Goal: Transaction & Acquisition: Purchase product/service

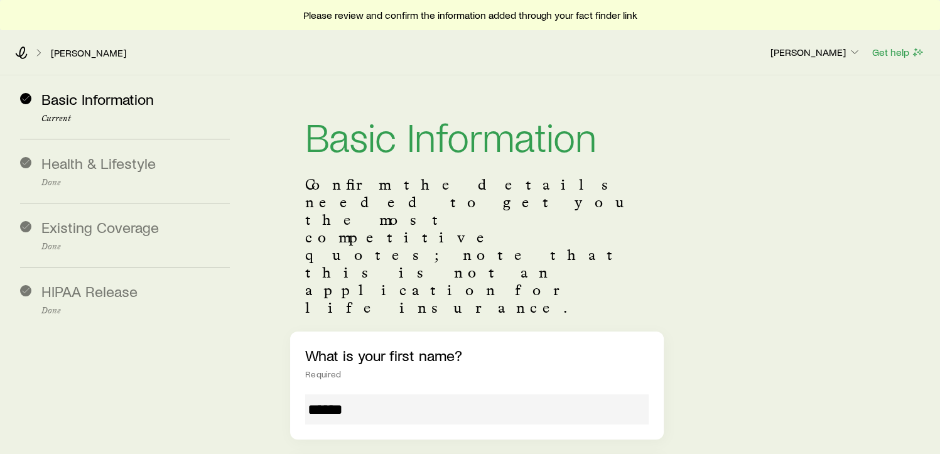
click at [460, 346] on div "What is your first name? Required *****" at bounding box center [477, 386] width 374 height 108
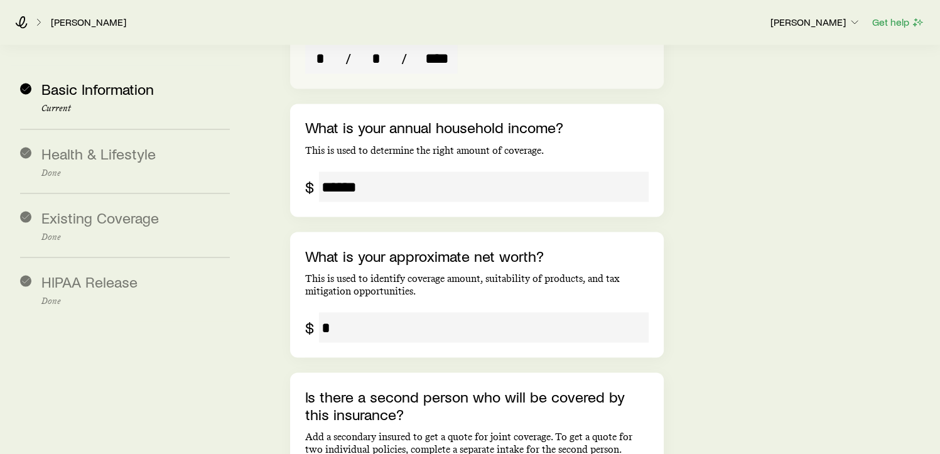
scroll to position [2291, 0]
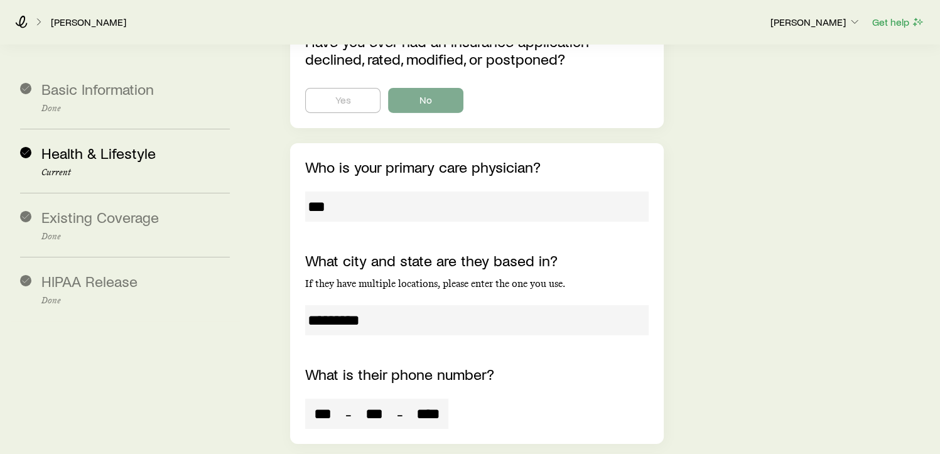
scroll to position [4134, 0]
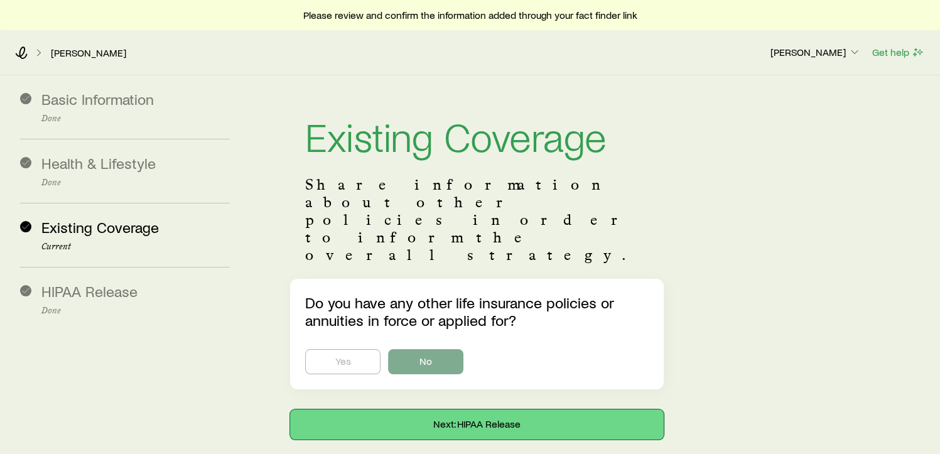
click at [461, 410] on button "Next: HIPAA Release" at bounding box center [477, 425] width 374 height 30
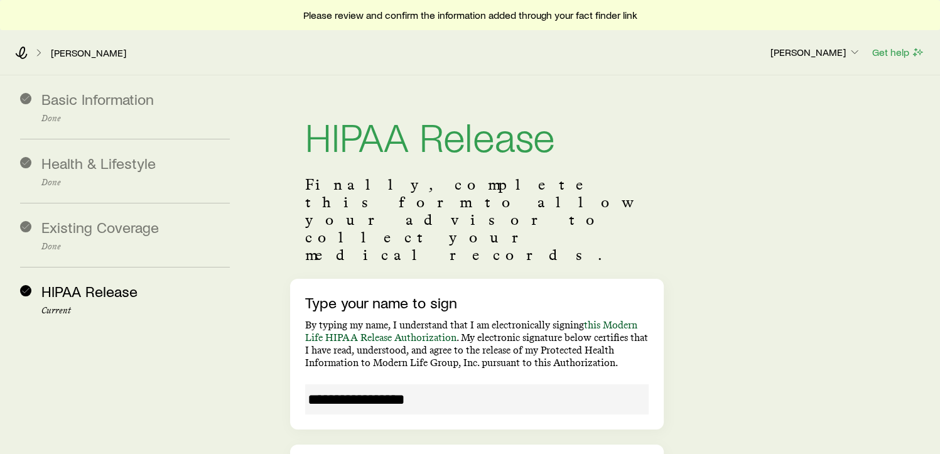
scroll to position [174, 0]
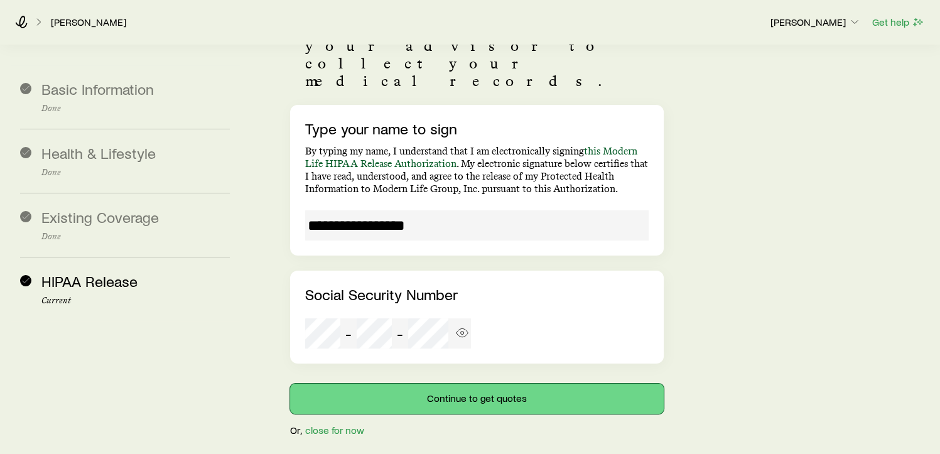
click at [544, 384] on button "Continue to get quotes" at bounding box center [477, 399] width 374 height 30
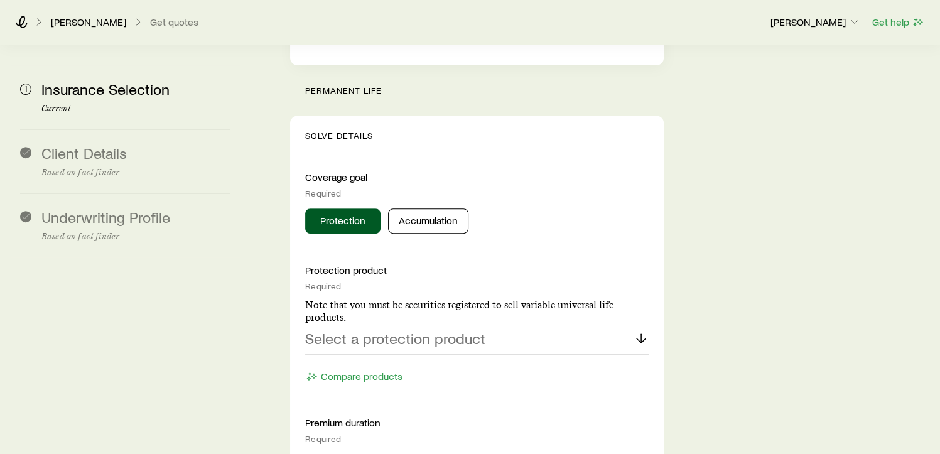
scroll to position [490, 0]
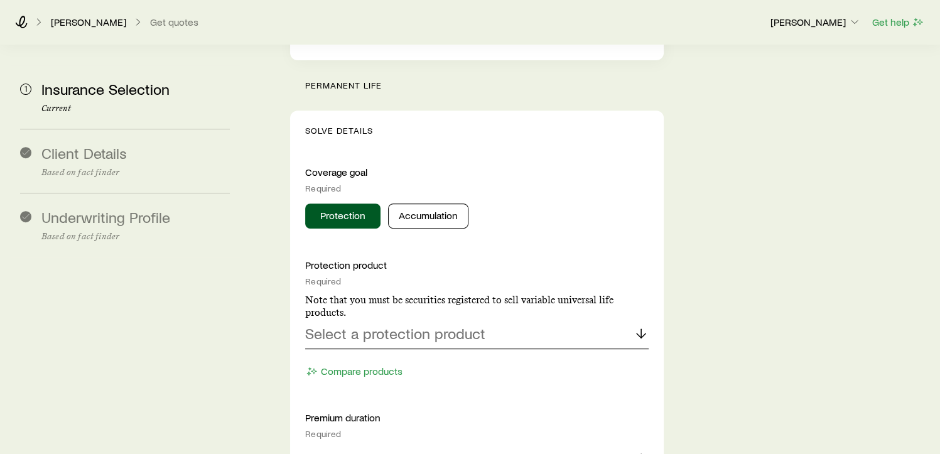
click at [406, 325] on p "Select a protection product" at bounding box center [395, 334] width 180 height 18
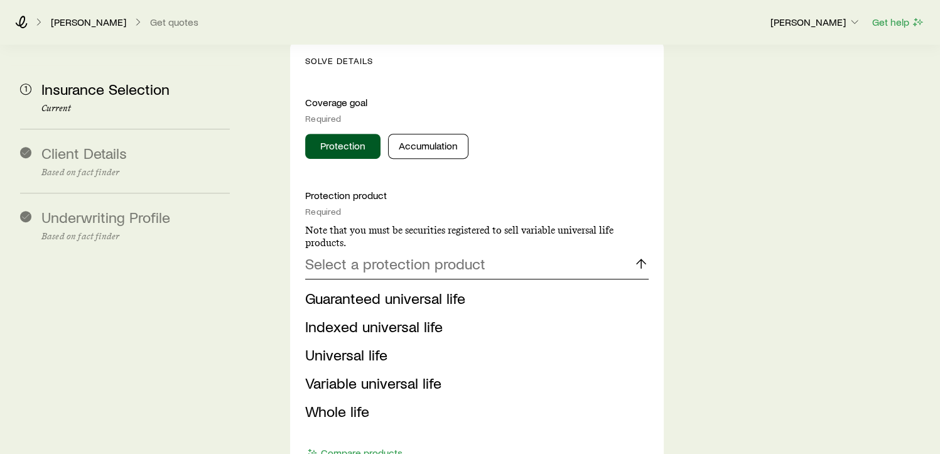
scroll to position [562, 0]
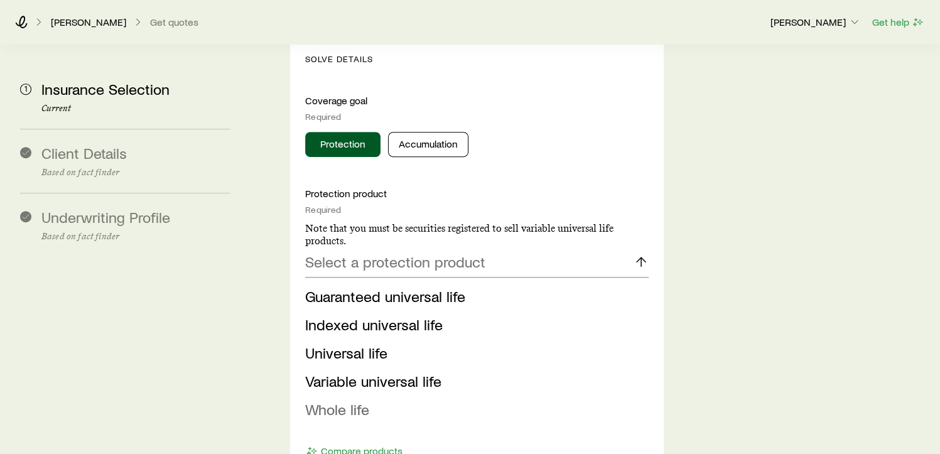
click at [354, 400] on span "Whole life" at bounding box center [337, 409] width 64 height 18
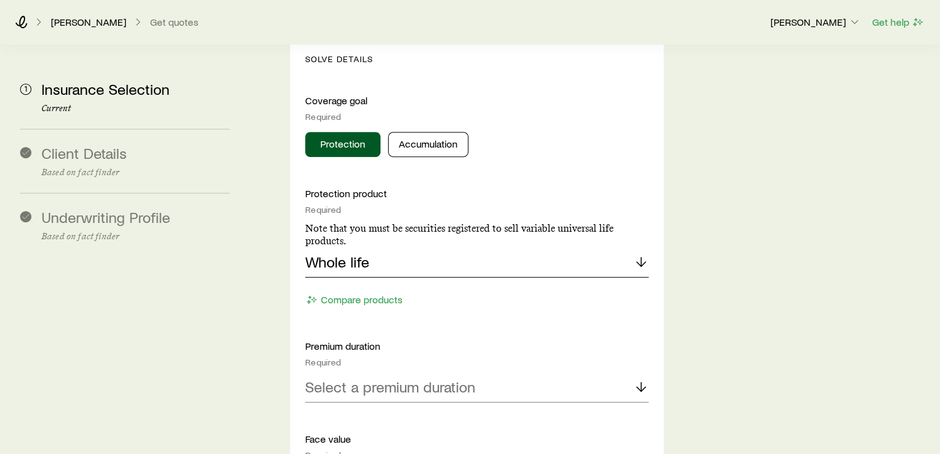
click at [389, 247] on div "Whole life" at bounding box center [477, 262] width 344 height 30
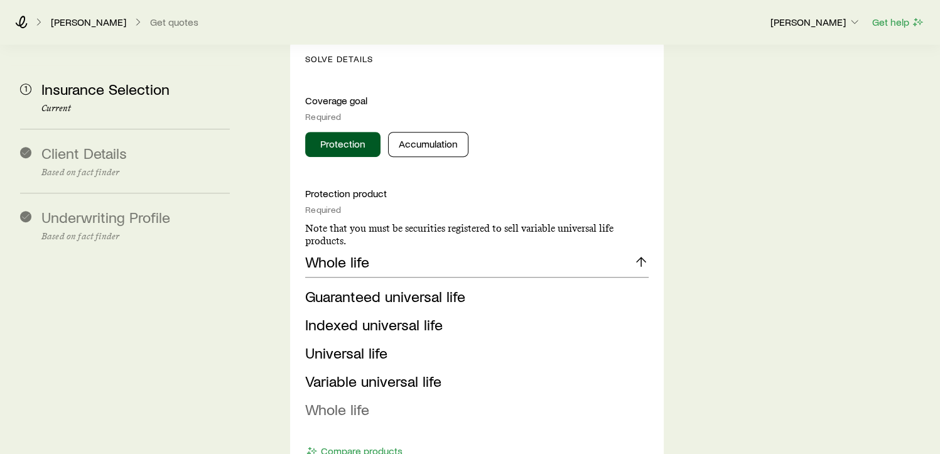
click at [348, 400] on span "Whole life" at bounding box center [337, 409] width 64 height 18
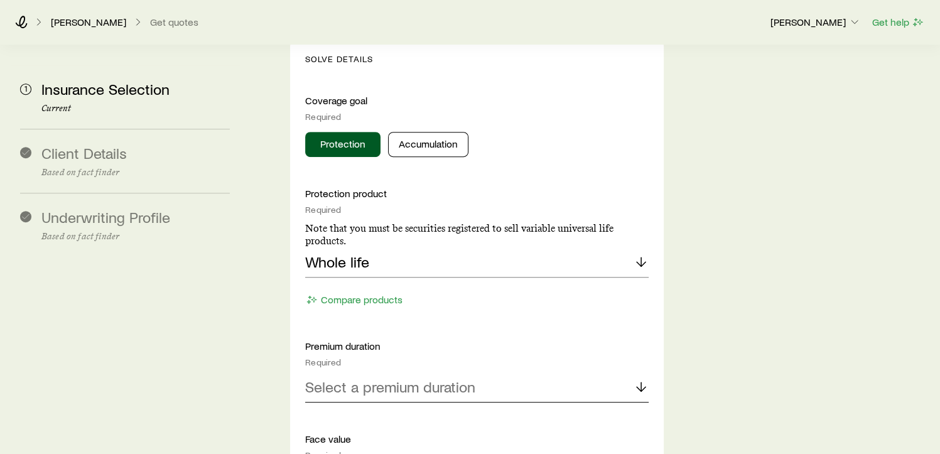
click at [391, 378] on p "Select a premium duration" at bounding box center [390, 387] width 170 height 18
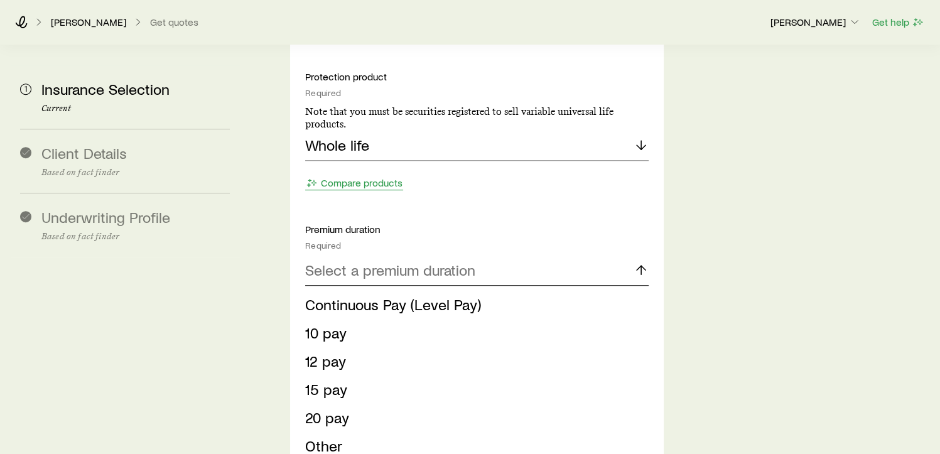
scroll to position [678, 0]
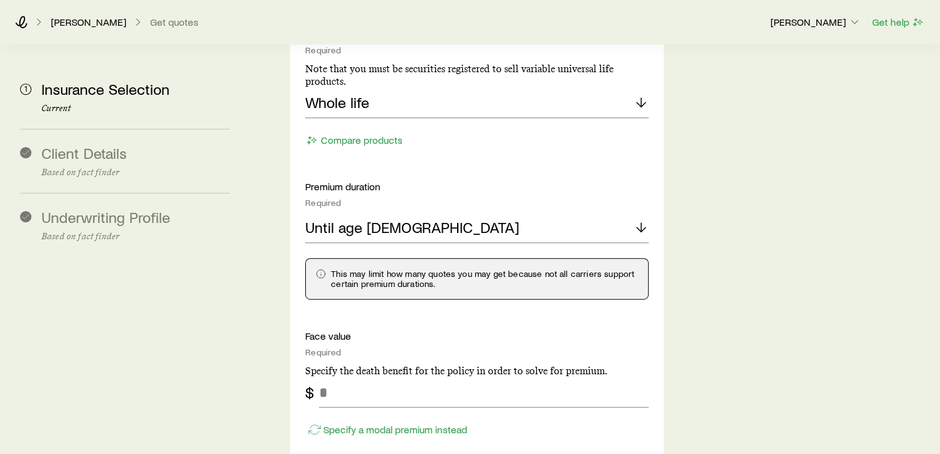
scroll to position [731, 0]
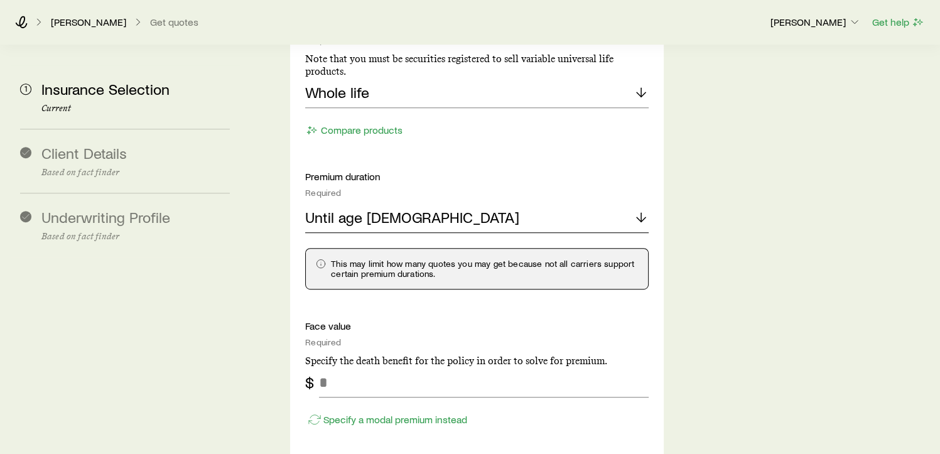
click at [406, 203] on div "Until age [DEMOGRAPHIC_DATA]" at bounding box center [477, 218] width 344 height 30
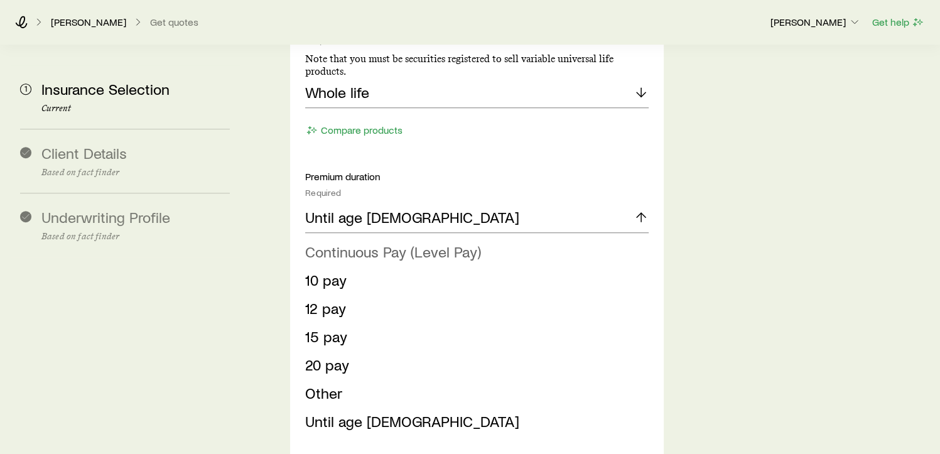
click at [349, 242] on span "Continuous Pay (Level Pay)" at bounding box center [393, 251] width 176 height 18
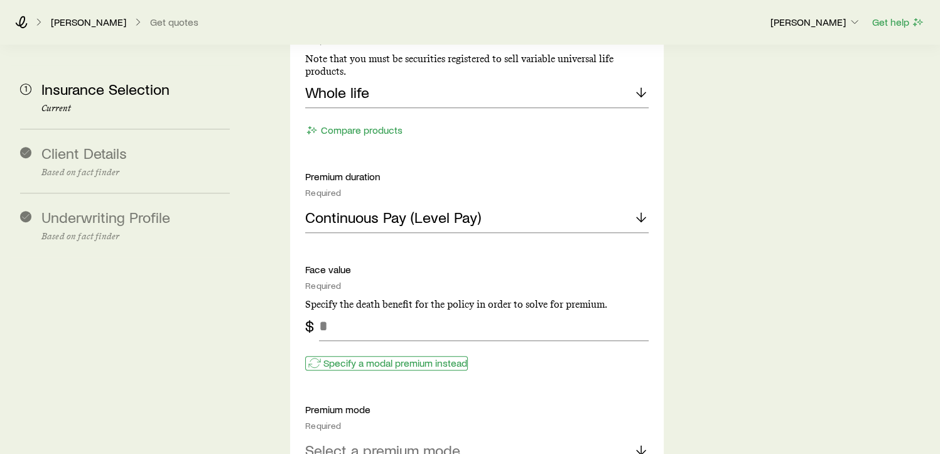
click at [391, 357] on p "Specify a modal premium instead" at bounding box center [395, 363] width 144 height 13
click at [345, 311] on input "tel" at bounding box center [484, 326] width 330 height 30
type input "***"
click at [504, 403] on p "Premium mode" at bounding box center [477, 409] width 344 height 13
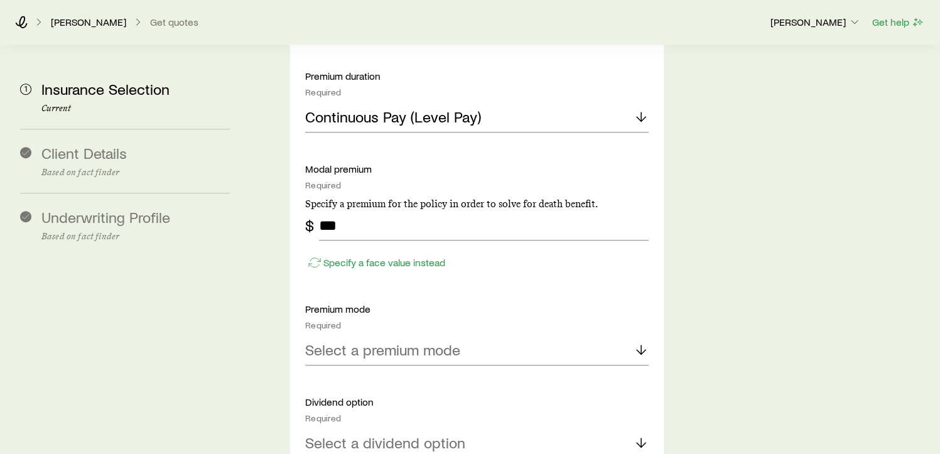
scroll to position [833, 0]
click at [479, 334] on div "Select a premium mode" at bounding box center [477, 349] width 344 height 30
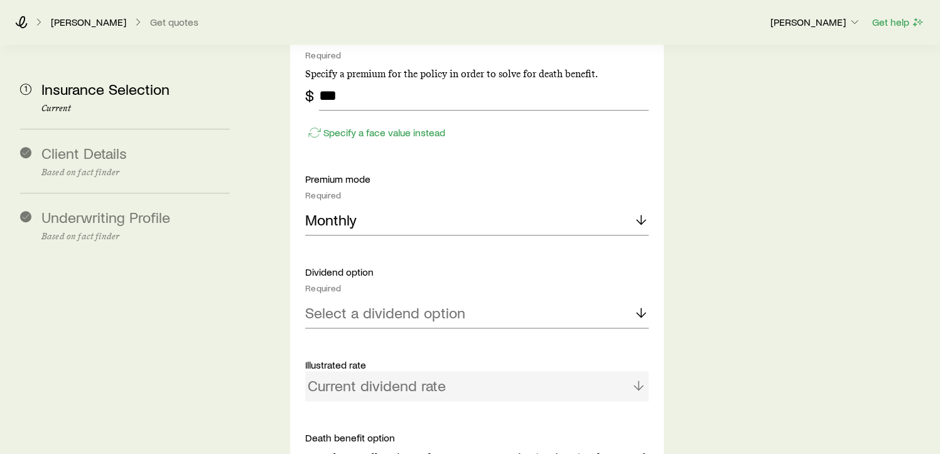
scroll to position [961, 0]
click at [386, 299] on div "Select a dividend option" at bounding box center [477, 314] width 344 height 30
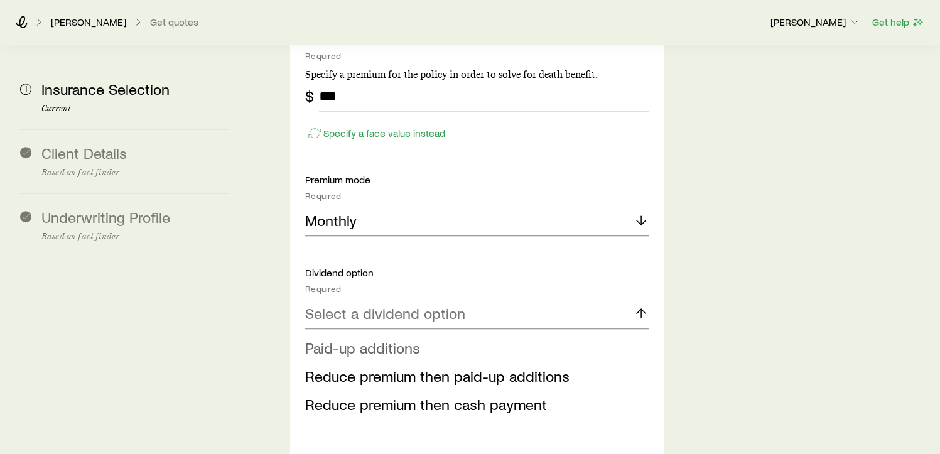
click at [392, 339] on span "Paid-up additions" at bounding box center [362, 348] width 115 height 18
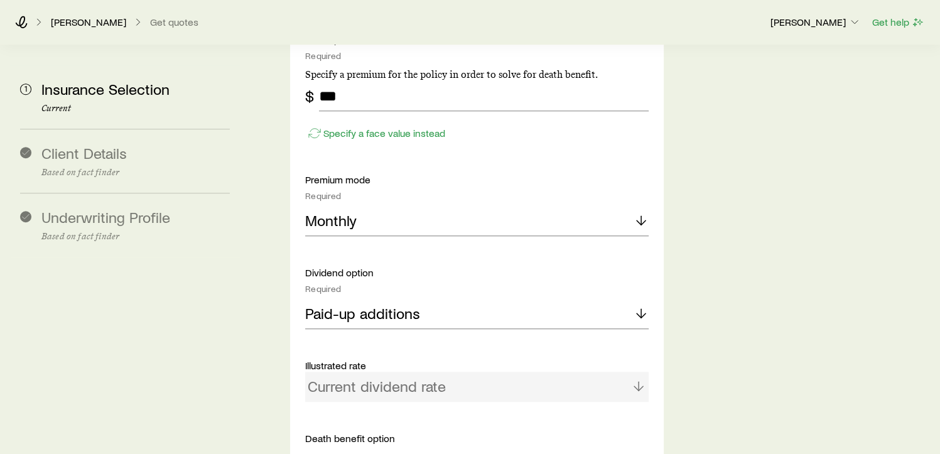
scroll to position [1022, 0]
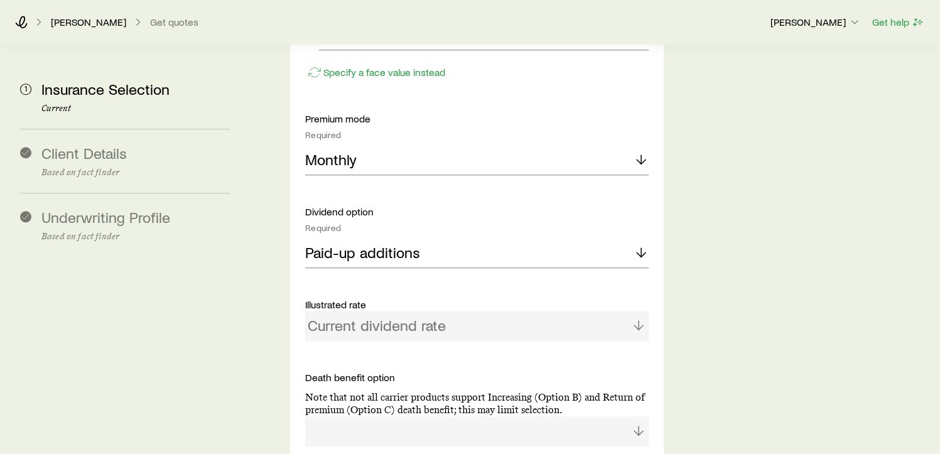
click at [386, 311] on div "Current dividend rate" at bounding box center [477, 326] width 344 height 30
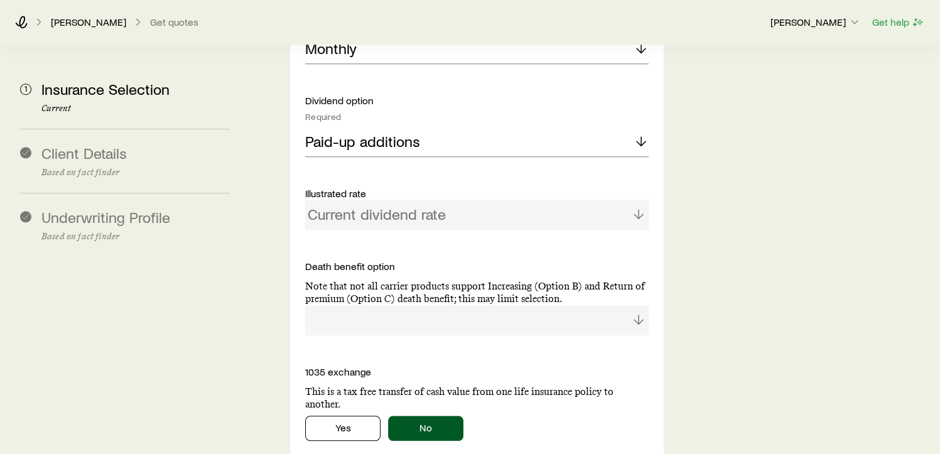
scroll to position [1133, 0]
click at [531, 305] on div at bounding box center [477, 320] width 344 height 30
click at [639, 305] on div at bounding box center [477, 320] width 344 height 30
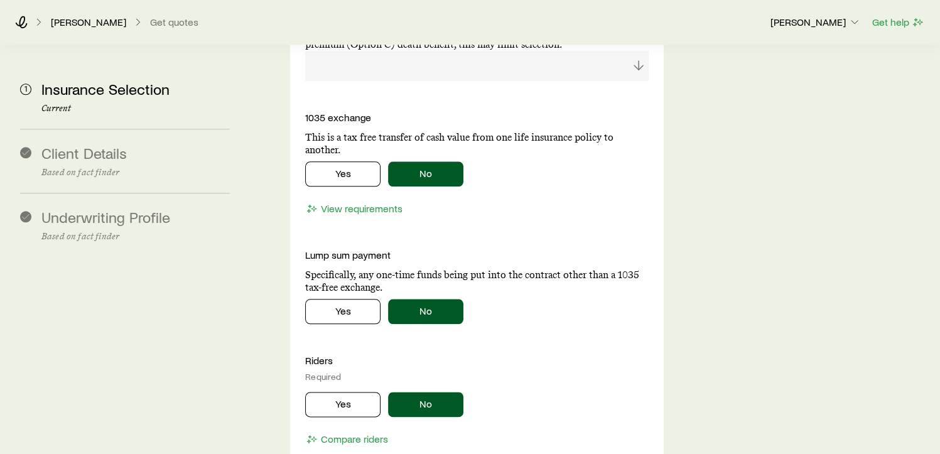
scroll to position [1650, 0]
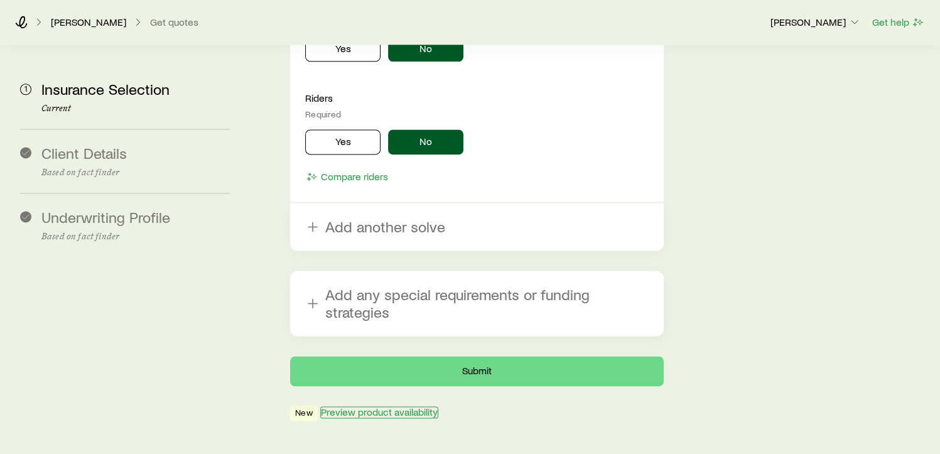
click at [399, 406] on button "Preview product availability" at bounding box center [379, 412] width 118 height 12
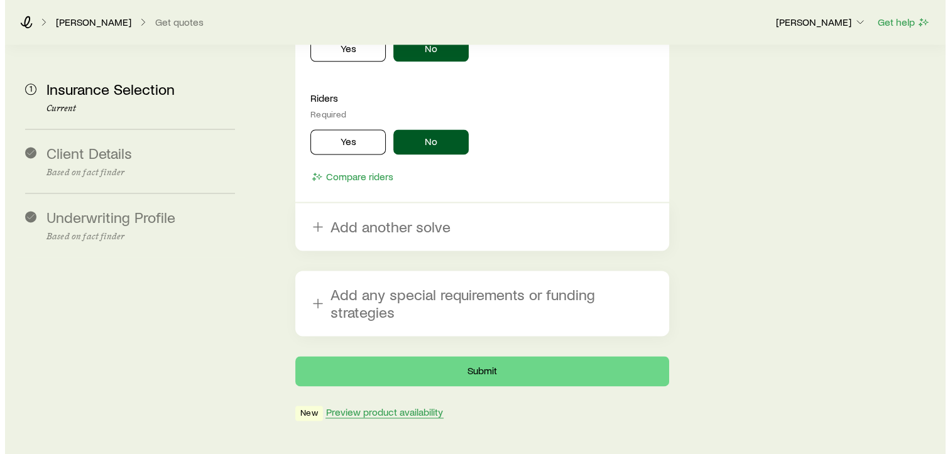
scroll to position [0, 0]
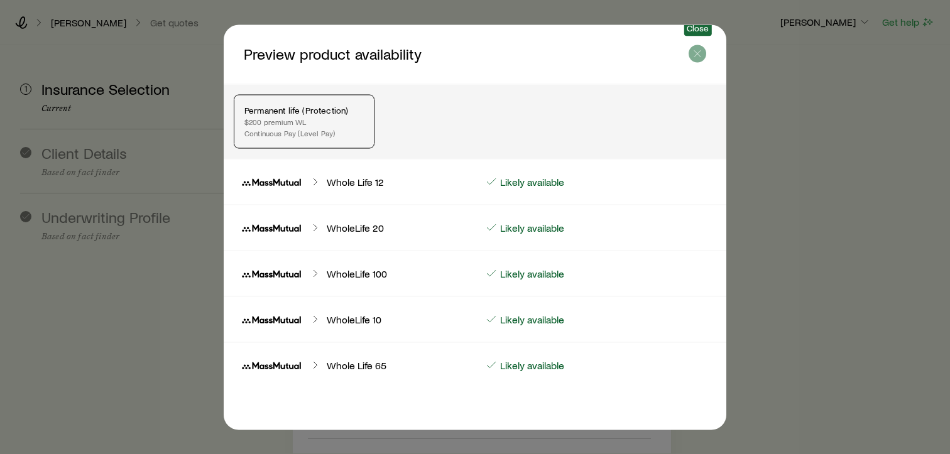
click at [701, 47] on icon "button" at bounding box center [697, 53] width 13 height 13
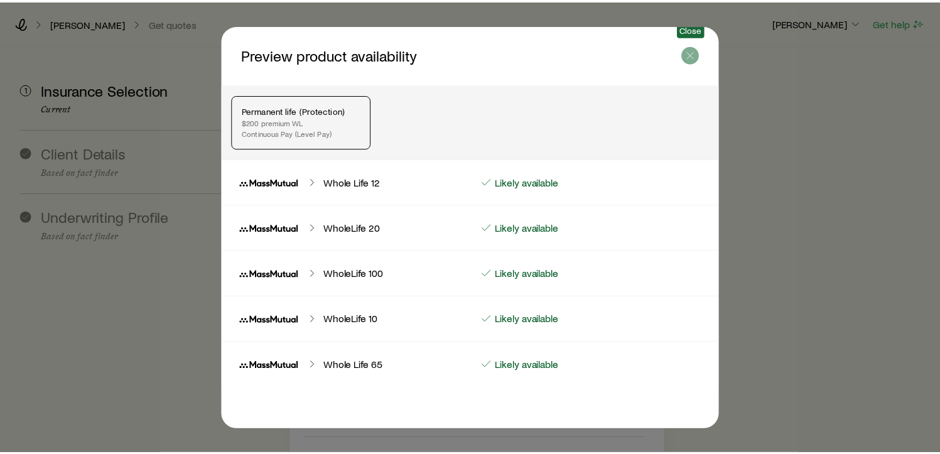
scroll to position [1650, 0]
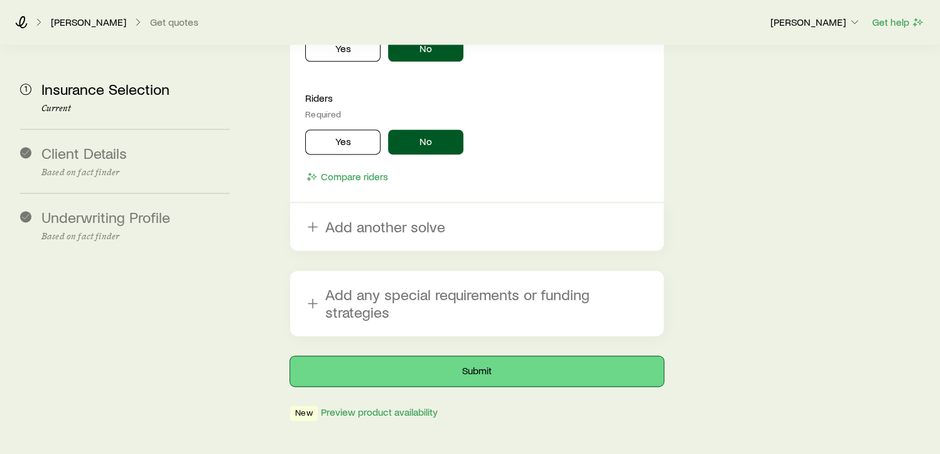
click at [486, 356] on button "Submit" at bounding box center [477, 371] width 374 height 30
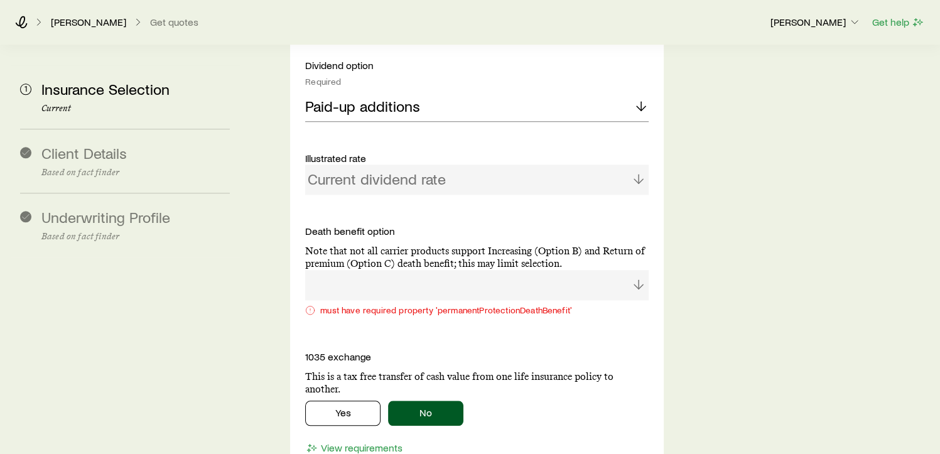
scroll to position [1220, 0]
click at [396, 269] on div at bounding box center [477, 284] width 344 height 30
click at [339, 269] on div at bounding box center [477, 284] width 344 height 30
drag, startPoint x: 339, startPoint y: 252, endPoint x: 319, endPoint y: 273, distance: 29.3
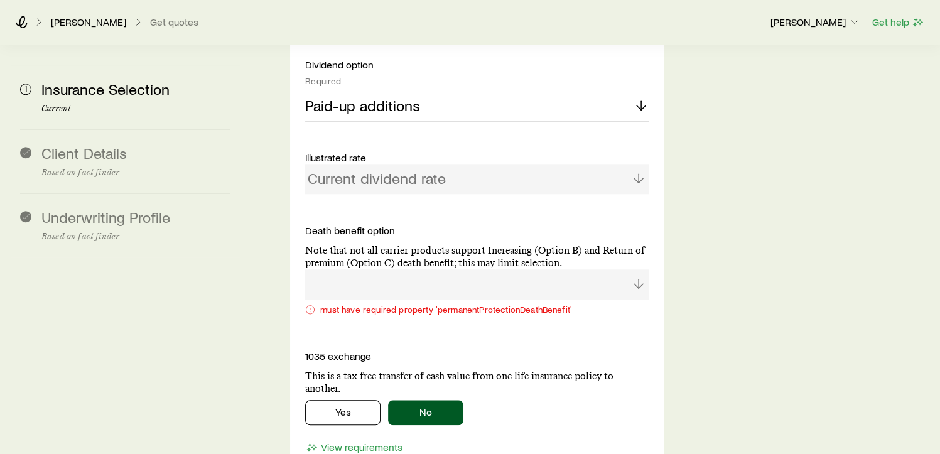
click at [319, 305] on div "must have required property 'permanentProtectionDeathBenefit'" at bounding box center [477, 310] width 344 height 10
click at [309, 244] on p "Note that not all carrier products support Increasing (Option B) and Return of …" at bounding box center [477, 256] width 344 height 25
click at [630, 269] on div at bounding box center [477, 284] width 344 height 30
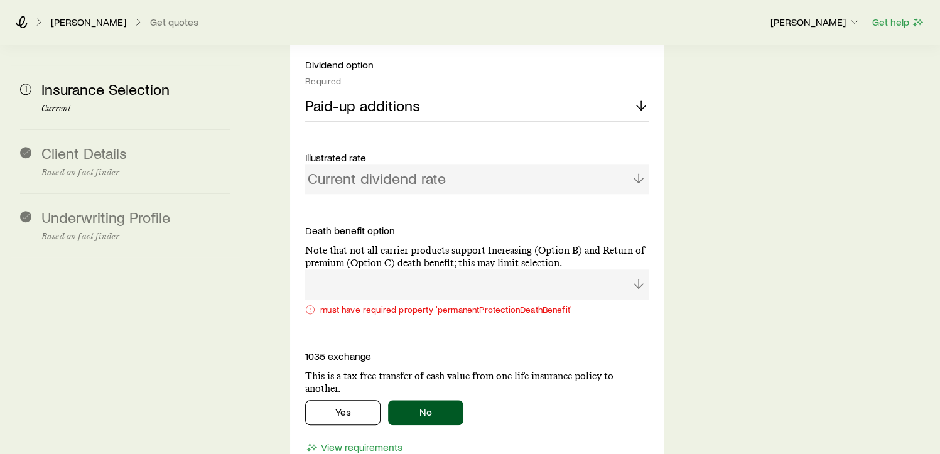
drag, startPoint x: 630, startPoint y: 246, endPoint x: 477, endPoint y: 248, distance: 152.6
click at [490, 269] on div at bounding box center [477, 284] width 344 height 30
click at [387, 269] on div at bounding box center [477, 284] width 344 height 30
click at [373, 269] on div at bounding box center [477, 284] width 344 height 30
click at [362, 305] on div "must have required property 'permanentProtectionDeathBenefit'" at bounding box center [477, 310] width 344 height 10
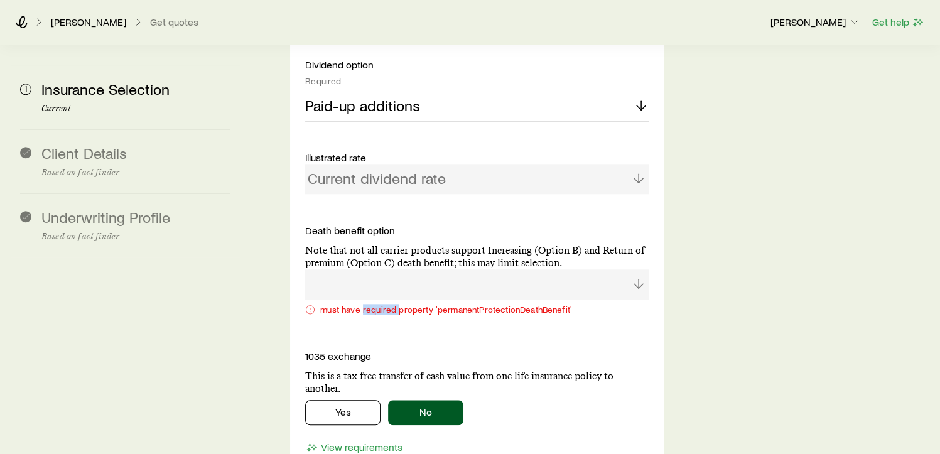
click at [362, 305] on div "must have required property 'permanentProtectionDeathBenefit'" at bounding box center [477, 310] width 344 height 10
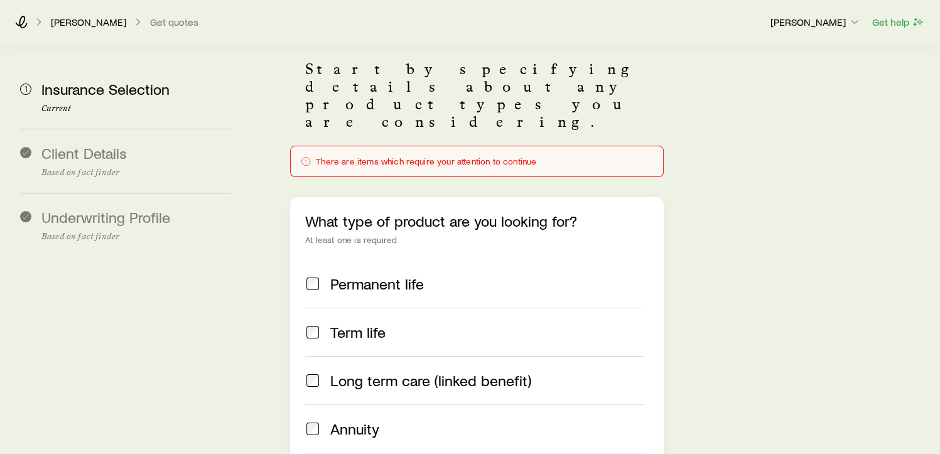
scroll to position [0, 0]
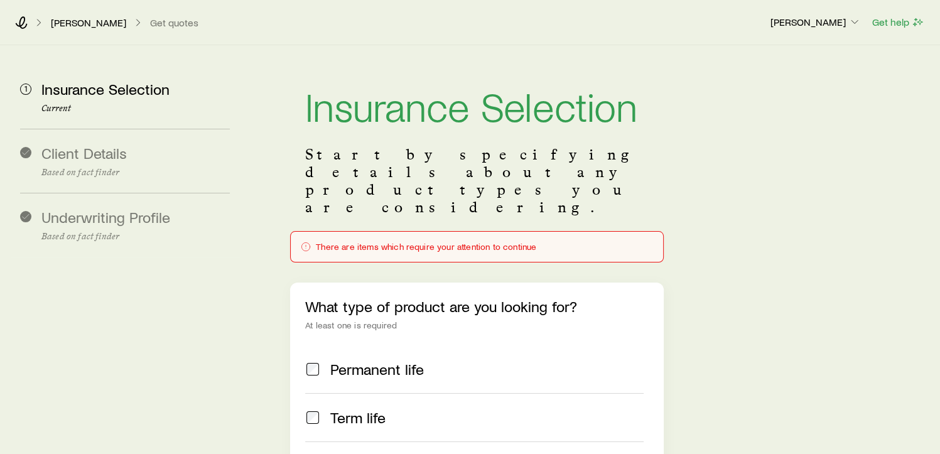
click at [362, 298] on p "What type of product are you looking for?" at bounding box center [477, 307] width 344 height 18
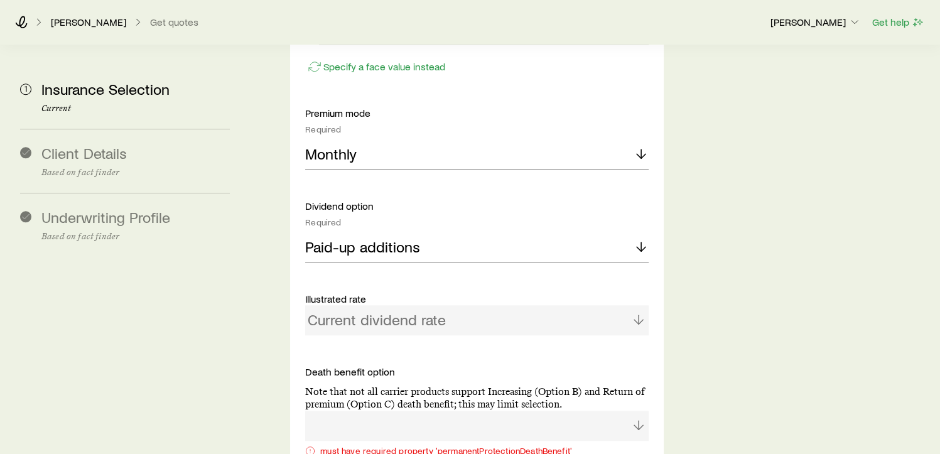
scroll to position [1080, 0]
click at [389, 237] on p "Paid-up additions" at bounding box center [362, 246] width 115 height 18
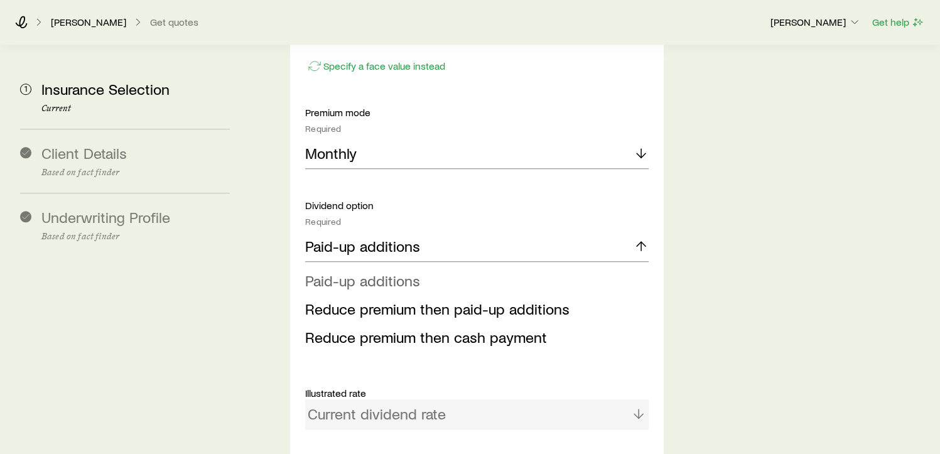
click at [389, 271] on span "Paid-up additions" at bounding box center [362, 280] width 115 height 18
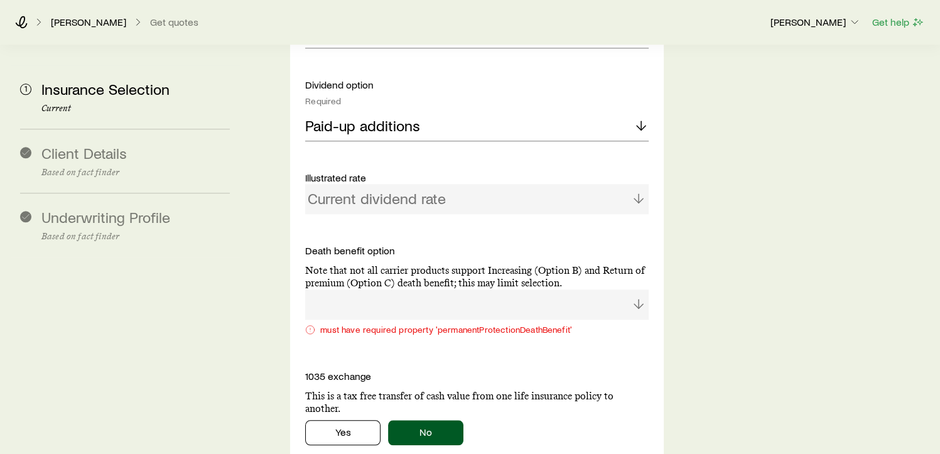
scroll to position [1201, 0]
click at [398, 183] on div "Current dividend rate" at bounding box center [477, 198] width 344 height 30
click at [414, 183] on div "Current dividend rate" at bounding box center [477, 198] width 344 height 30
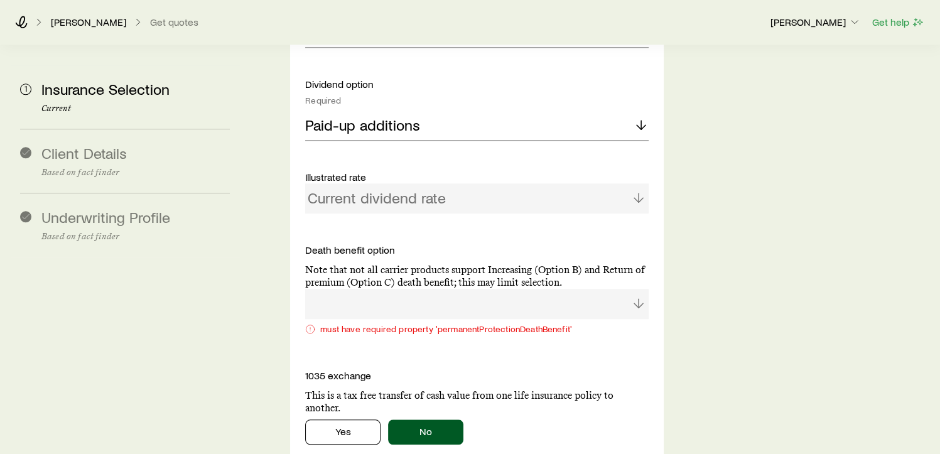
click at [388, 289] on div at bounding box center [477, 304] width 344 height 30
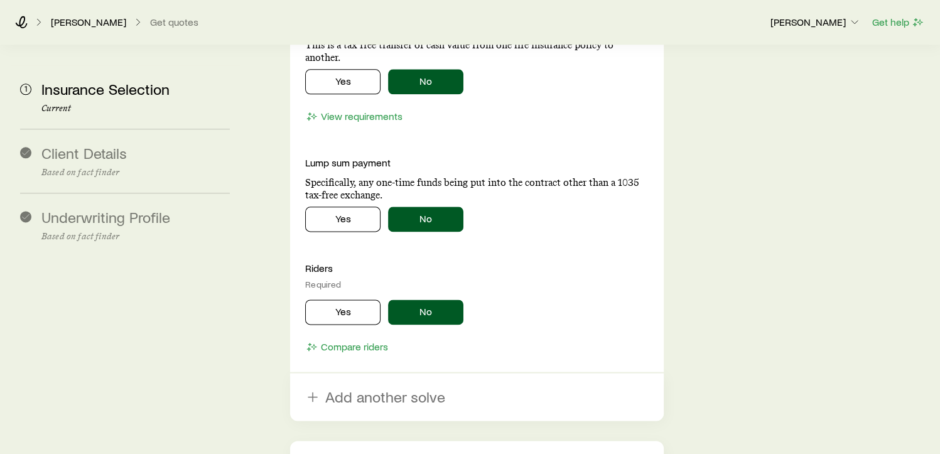
scroll to position [1552, 0]
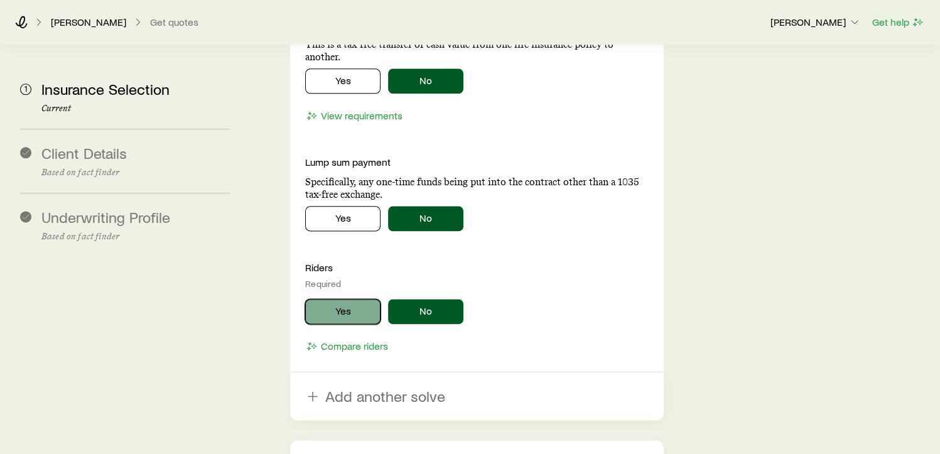
drag, startPoint x: 388, startPoint y: 280, endPoint x: 341, endPoint y: 283, distance: 46.6
click at [341, 299] on button "Yes" at bounding box center [342, 311] width 75 height 25
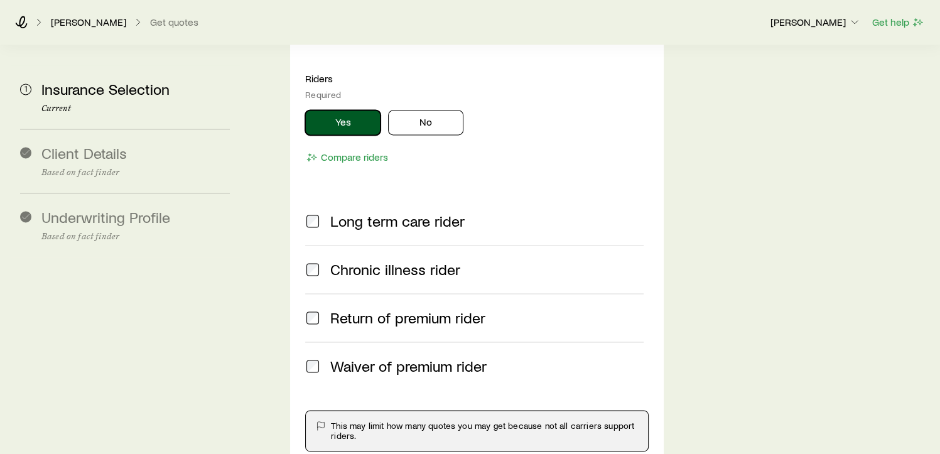
scroll to position [1765, 0]
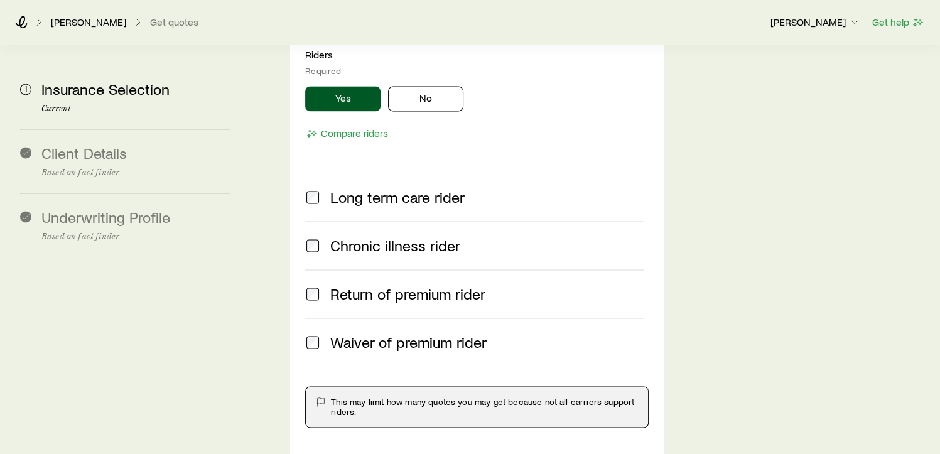
click at [305, 334] on span at bounding box center [312, 343] width 15 height 18
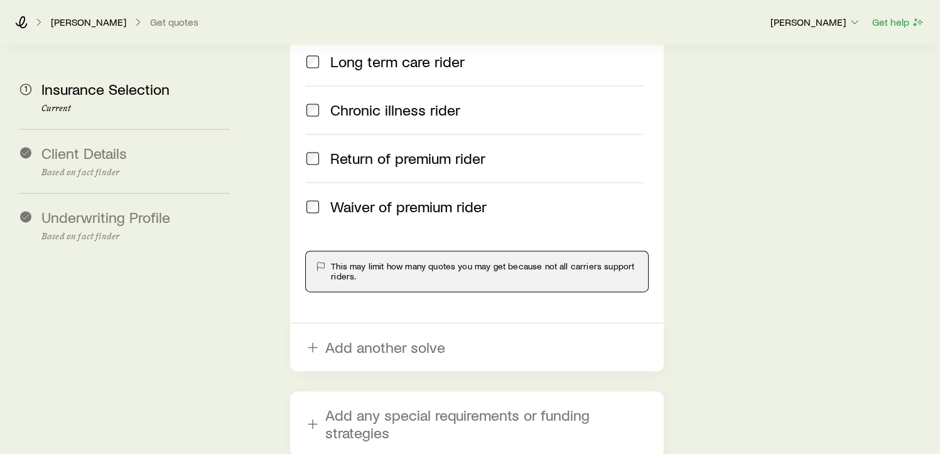
scroll to position [2020, 0]
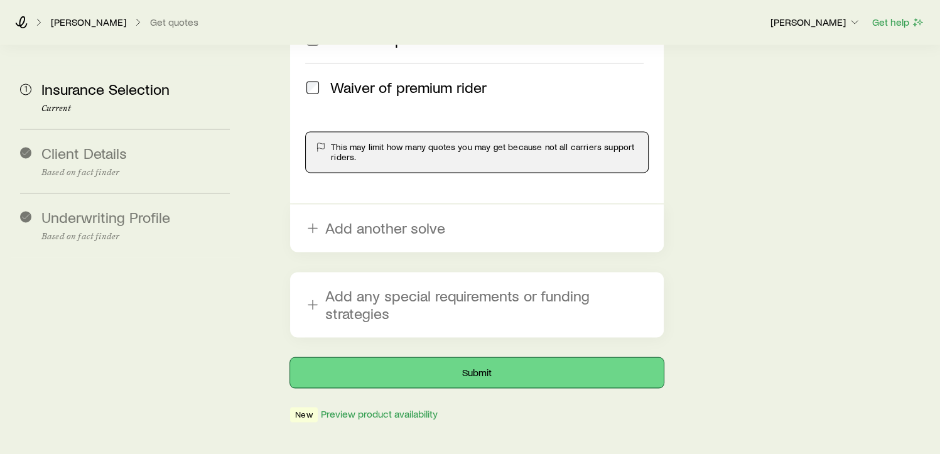
click at [406, 357] on button "Submit" at bounding box center [477, 372] width 374 height 30
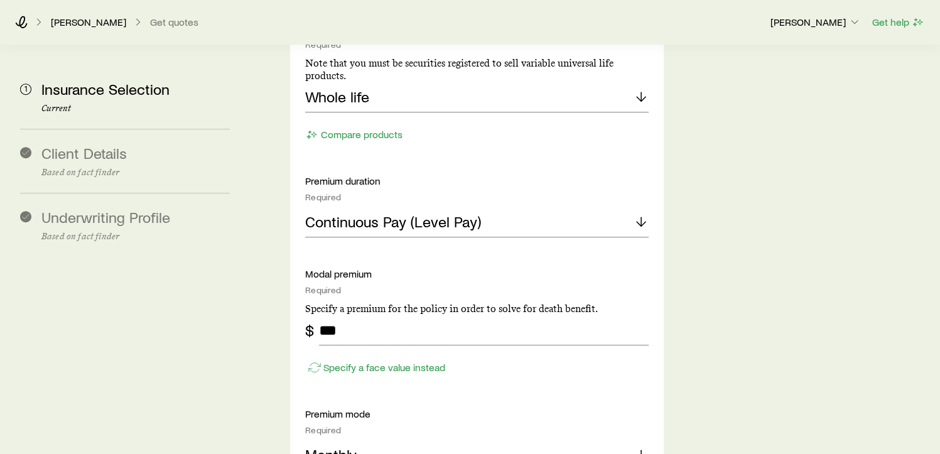
scroll to position [778, 0]
click at [369, 128] on button "Compare products" at bounding box center [354, 135] width 98 height 14
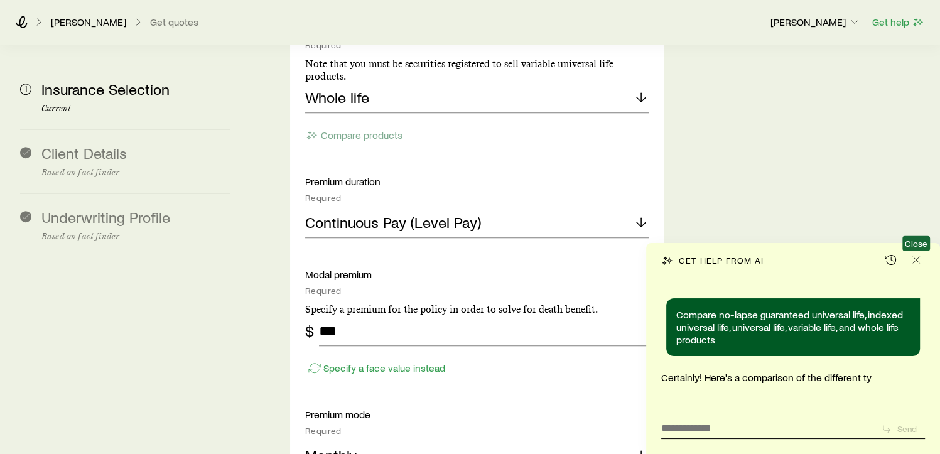
click at [908, 254] on span "Close" at bounding box center [917, 260] width 18 height 19
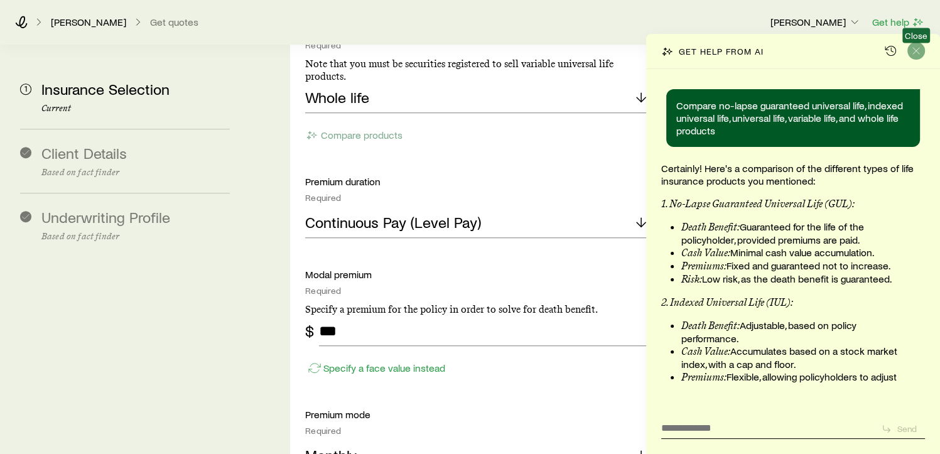
click at [916, 51] on div "Get help from AI Close Compare no-lapse guaranteed universal life, indexed univ…" at bounding box center [793, 244] width 294 height 420
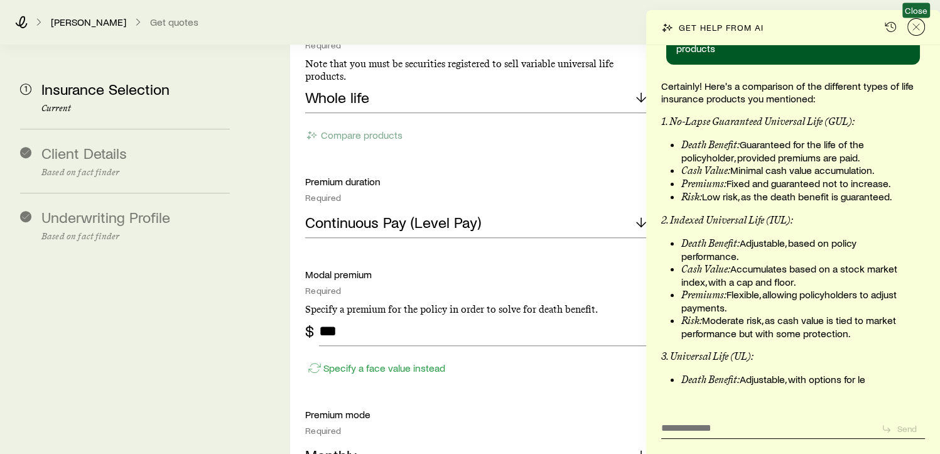
click at [918, 25] on icon "Close" at bounding box center [916, 27] width 13 height 13
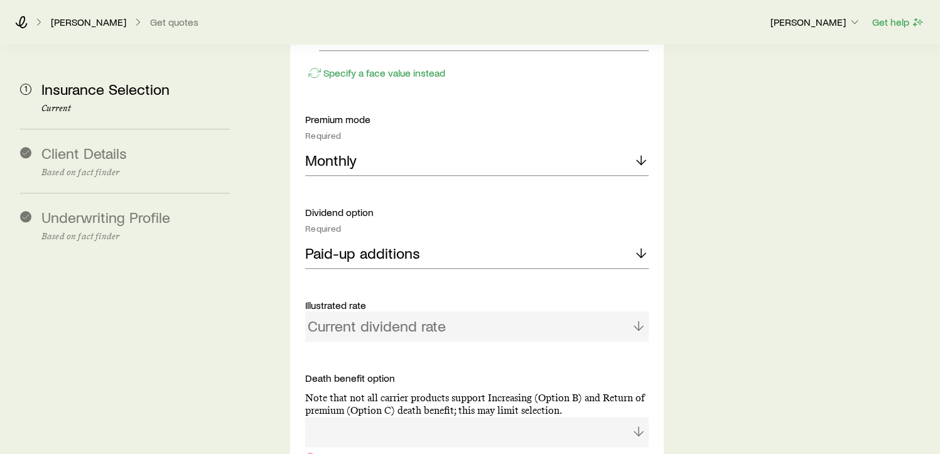
scroll to position [1215, 0]
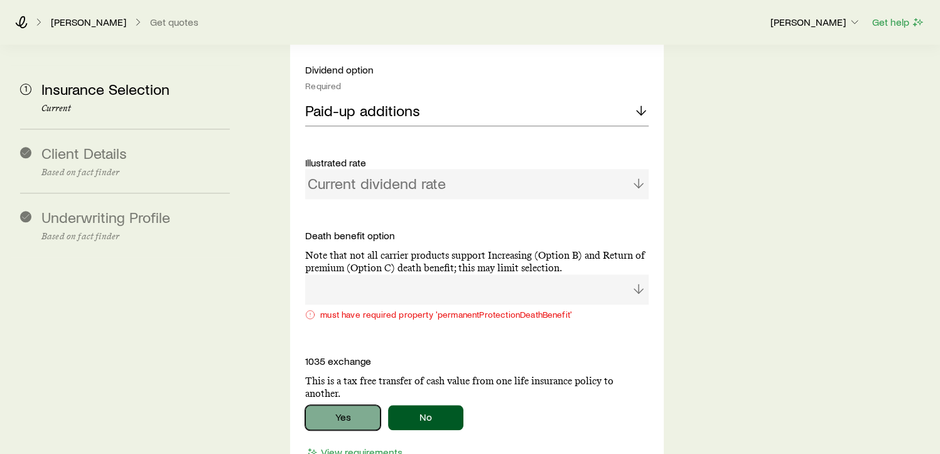
click at [335, 405] on button "Yes" at bounding box center [342, 417] width 75 height 25
click at [420, 405] on button "No" at bounding box center [425, 417] width 75 height 25
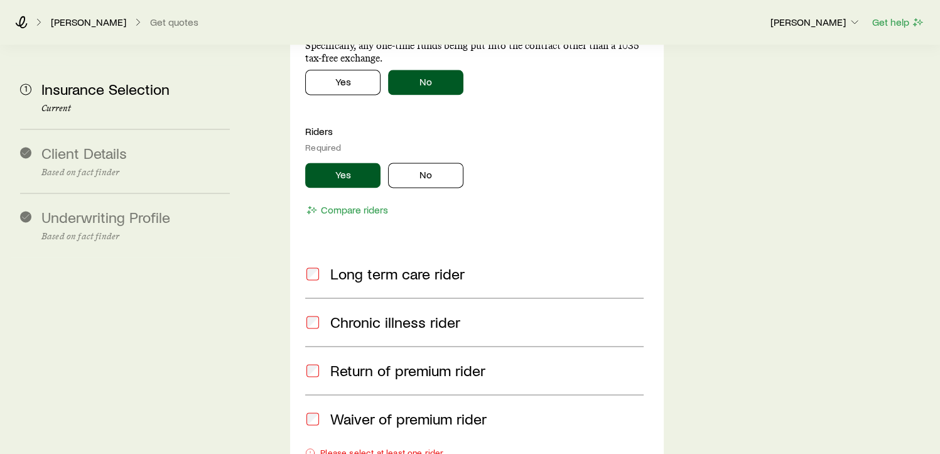
scroll to position [1690, 0]
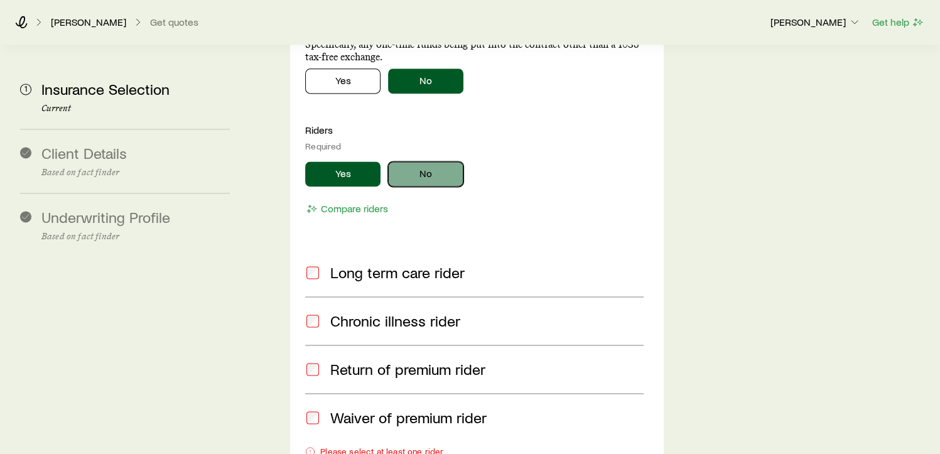
click at [422, 161] on button "No" at bounding box center [425, 173] width 75 height 25
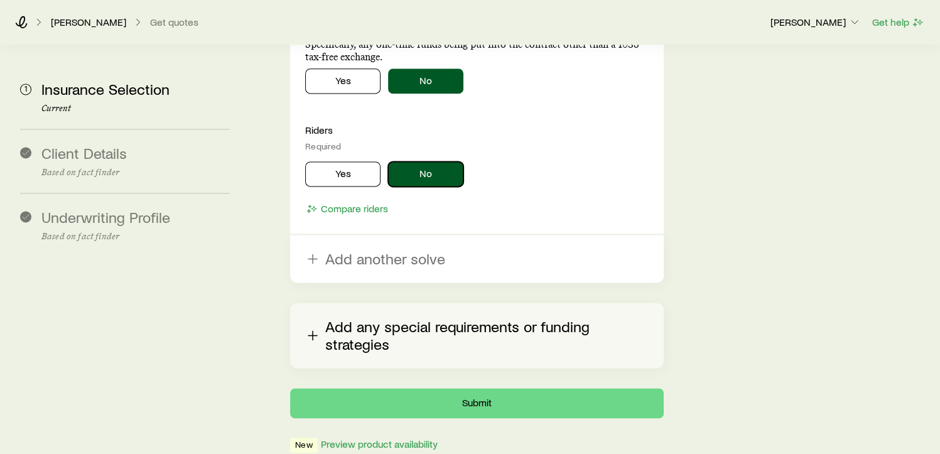
scroll to position [1721, 0]
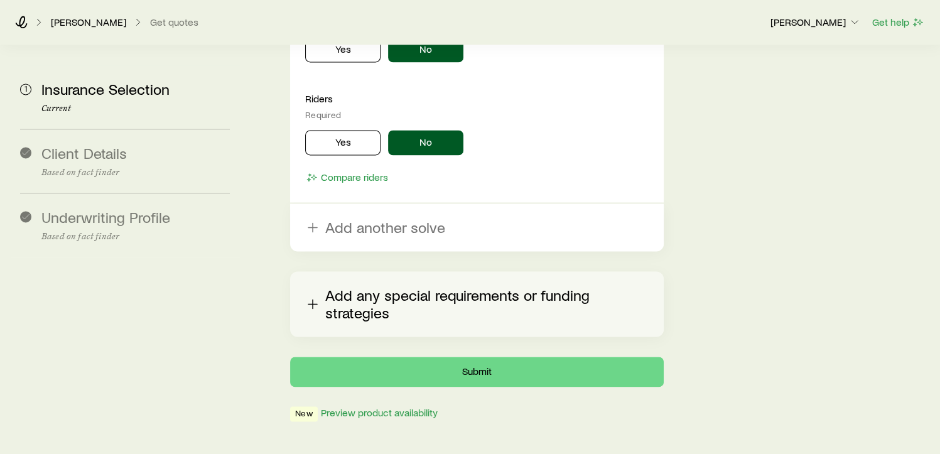
click at [411, 276] on button "Add any special requirements or funding strategies" at bounding box center [477, 303] width 374 height 65
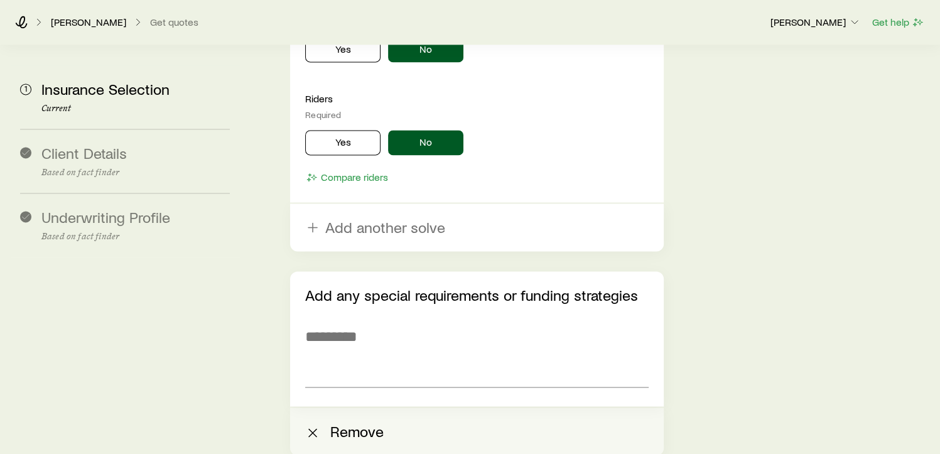
click at [310, 408] on button "Remove" at bounding box center [477, 432] width 374 height 48
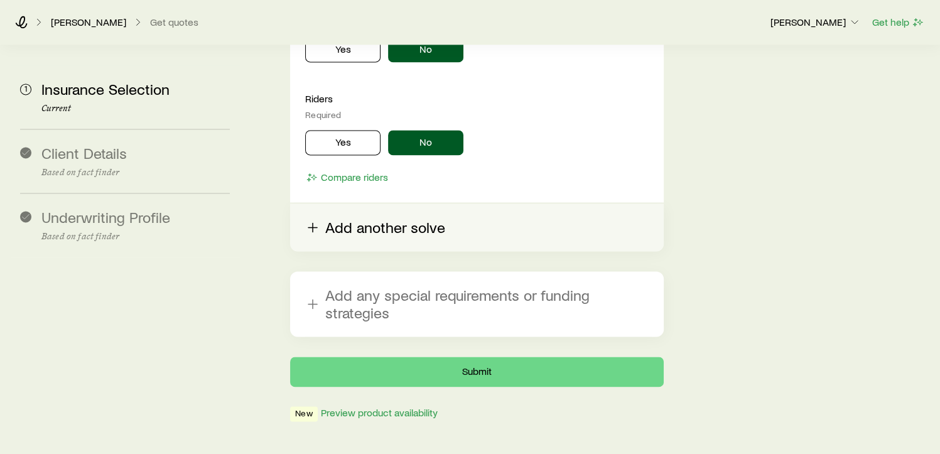
click at [345, 204] on button "Add another solve" at bounding box center [477, 228] width 374 height 48
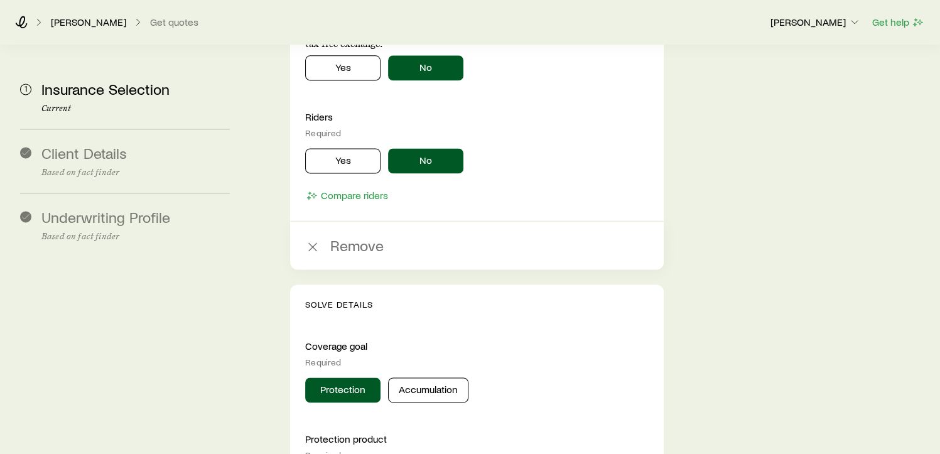
scroll to position [1703, 0]
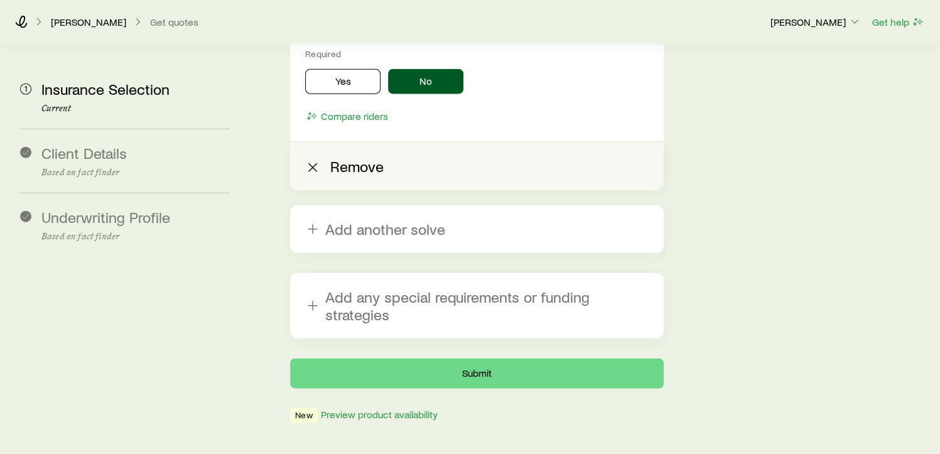
click at [327, 143] on button "Remove" at bounding box center [477, 167] width 374 height 48
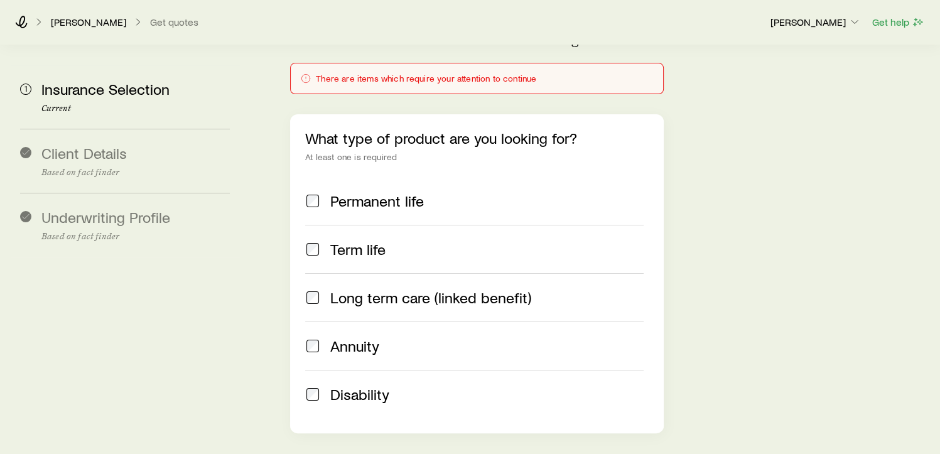
scroll to position [168, 0]
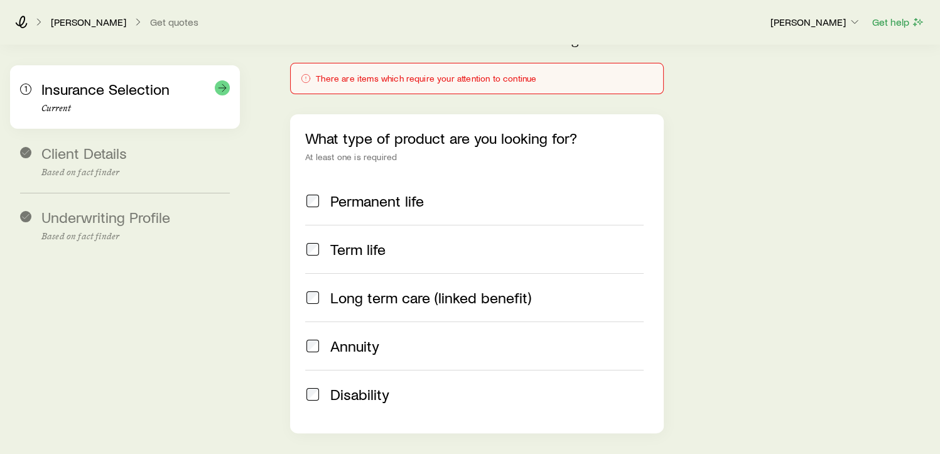
click at [149, 116] on div "1 Insurance Selection Current" at bounding box center [125, 96] width 210 height 63
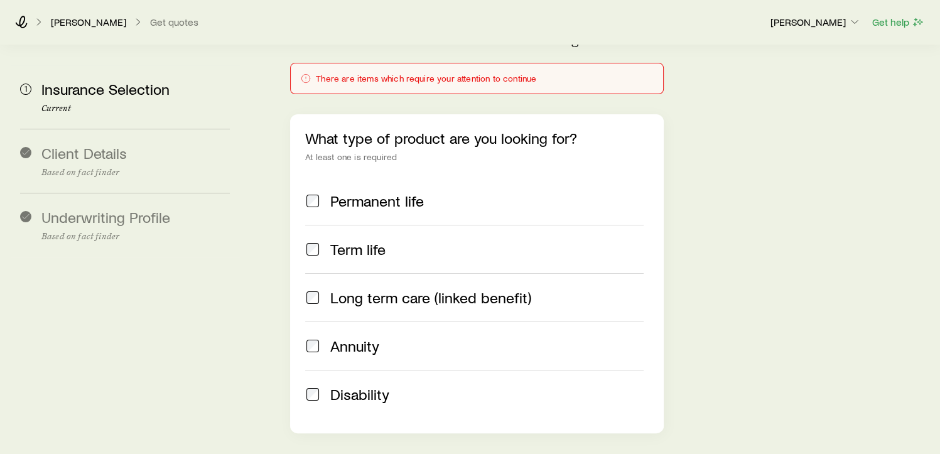
click at [94, 158] on span "Client Details" at bounding box center [83, 153] width 85 height 18
drag, startPoint x: 94, startPoint y: 158, endPoint x: 108, endPoint y: 215, distance: 59.0
click at [108, 215] on span "Underwriting Profile" at bounding box center [105, 217] width 129 height 18
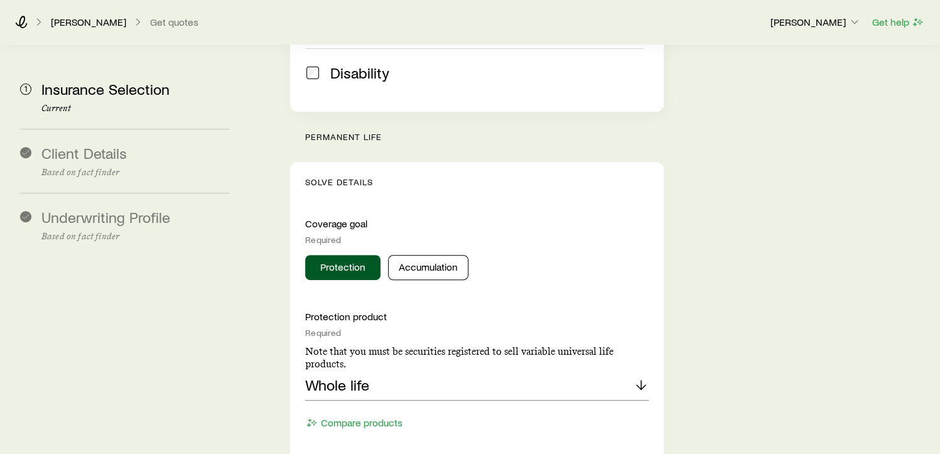
scroll to position [548, 0]
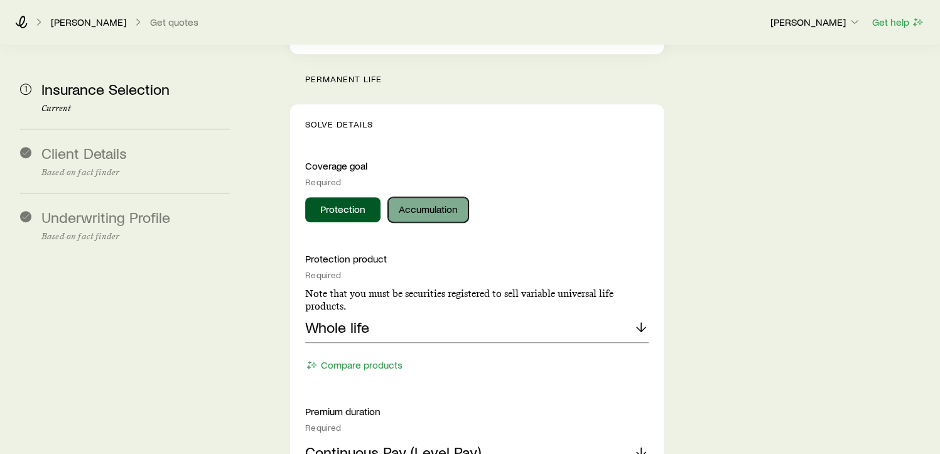
click at [435, 197] on button "Accumulation" at bounding box center [428, 209] width 80 height 25
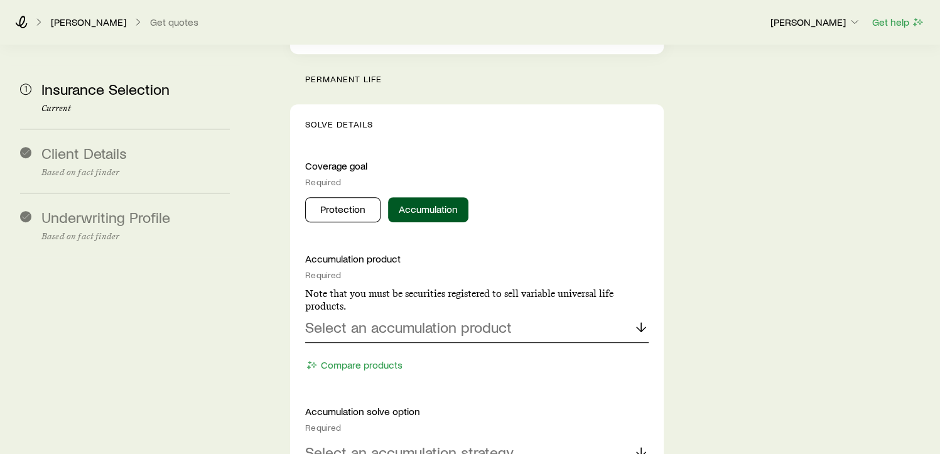
click at [380, 318] on p "Select an accumulation product" at bounding box center [408, 327] width 207 height 18
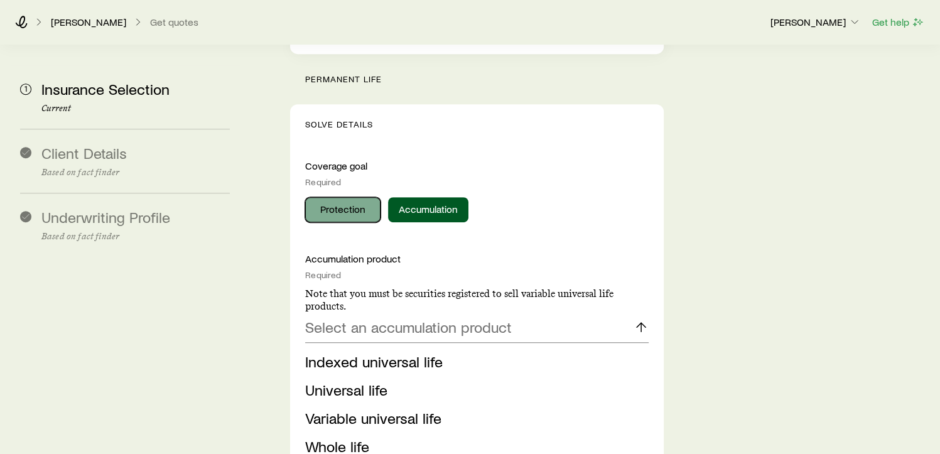
click at [342, 197] on button "Protection" at bounding box center [342, 209] width 75 height 25
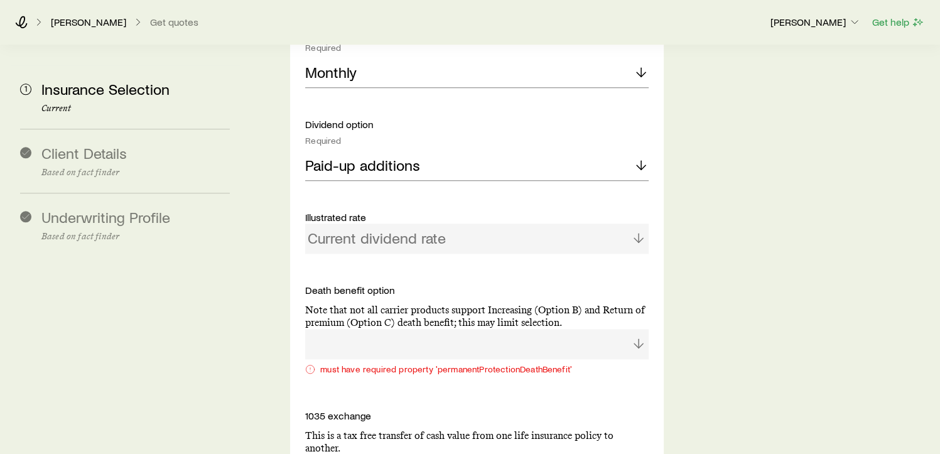
scroll to position [1186, 0]
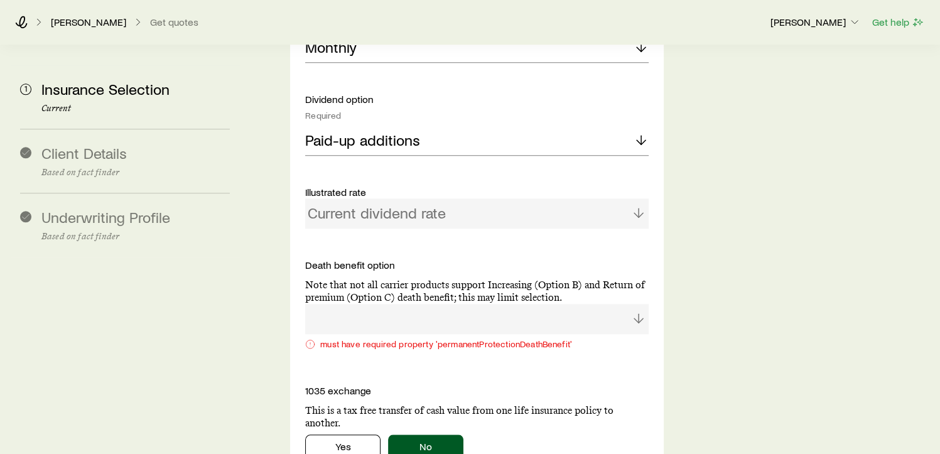
click at [377, 304] on div at bounding box center [477, 319] width 344 height 30
click at [383, 279] on p "Note that not all carrier products support Increasing (Option B) and Return of …" at bounding box center [477, 291] width 344 height 25
click at [387, 339] on div "must have required property 'permanentProtectionDeathBenefit'" at bounding box center [477, 344] width 344 height 10
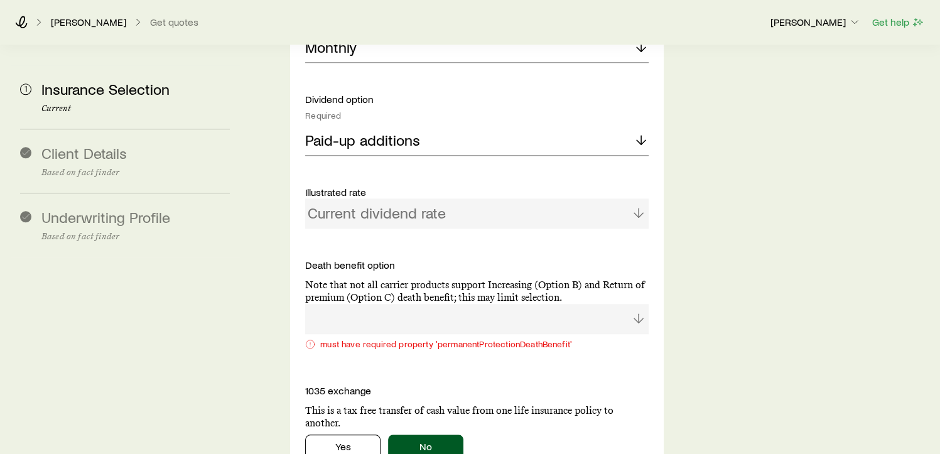
drag, startPoint x: 387, startPoint y: 306, endPoint x: 313, endPoint y: 307, distance: 74.1
click at [313, 339] on icon at bounding box center [310, 344] width 10 height 10
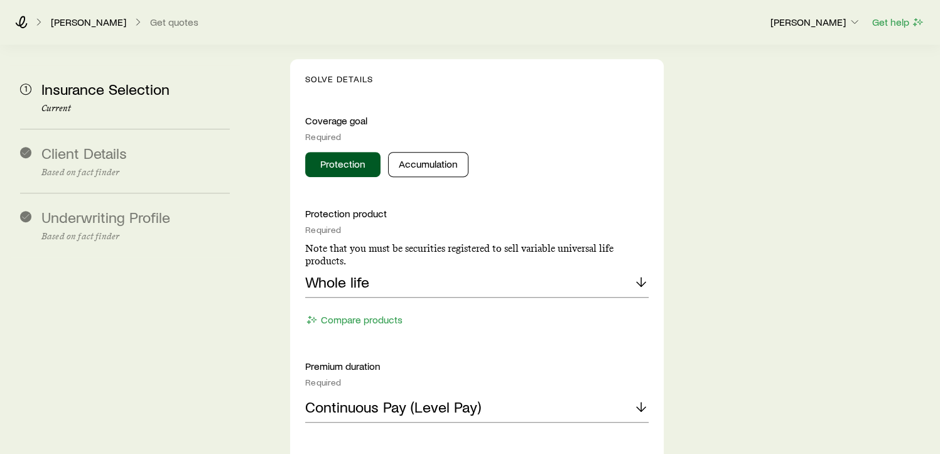
scroll to position [589, 0]
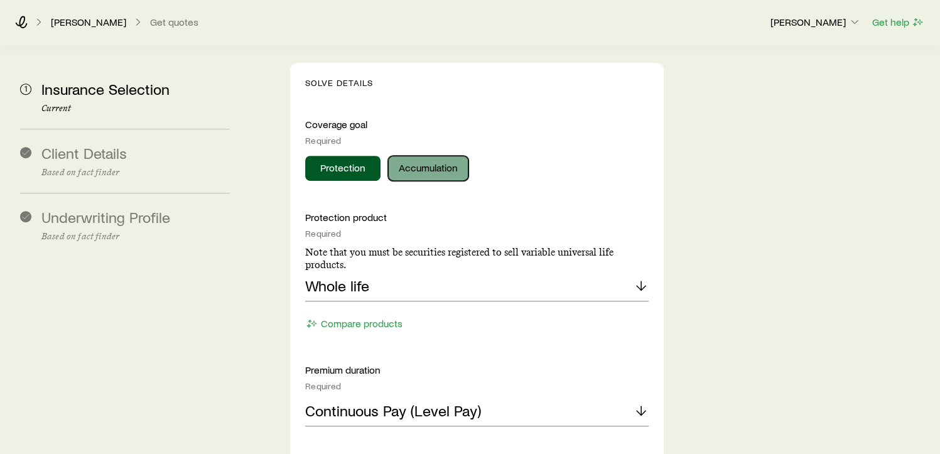
click at [411, 156] on button "Accumulation" at bounding box center [428, 168] width 80 height 25
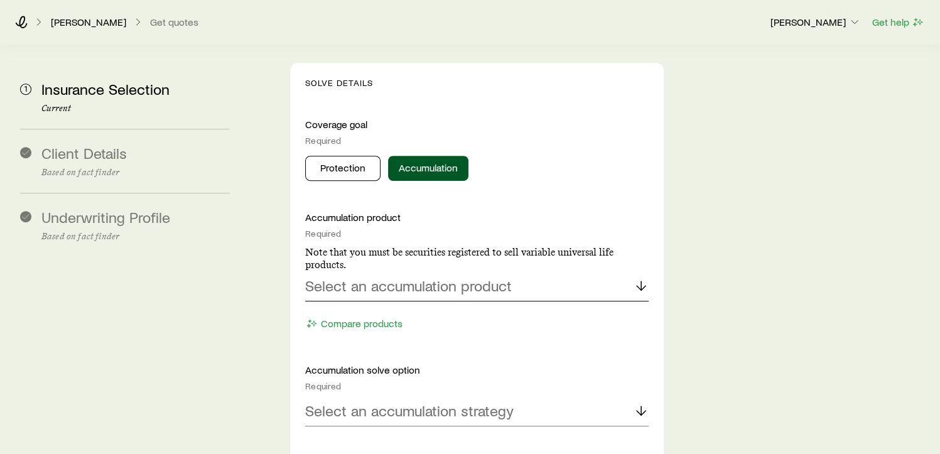
click at [334, 277] on p "Select an accumulation product" at bounding box center [408, 286] width 207 height 18
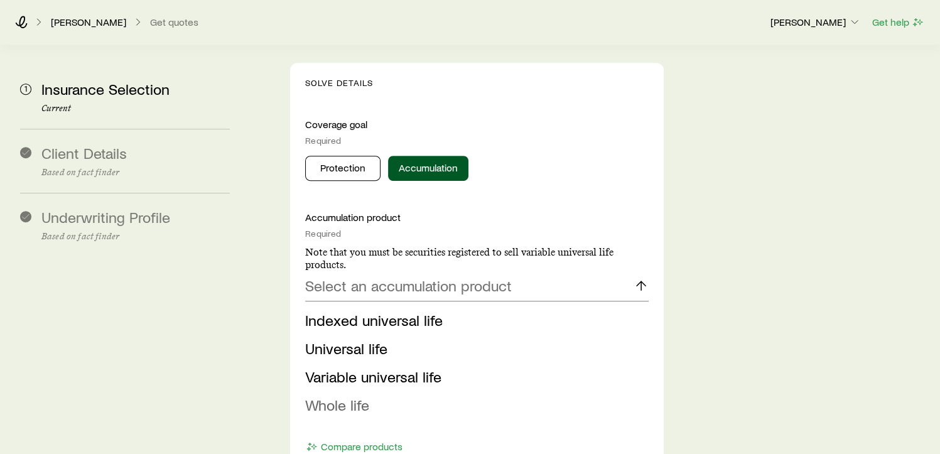
click at [376, 391] on li "Whole life" at bounding box center [473, 405] width 336 height 28
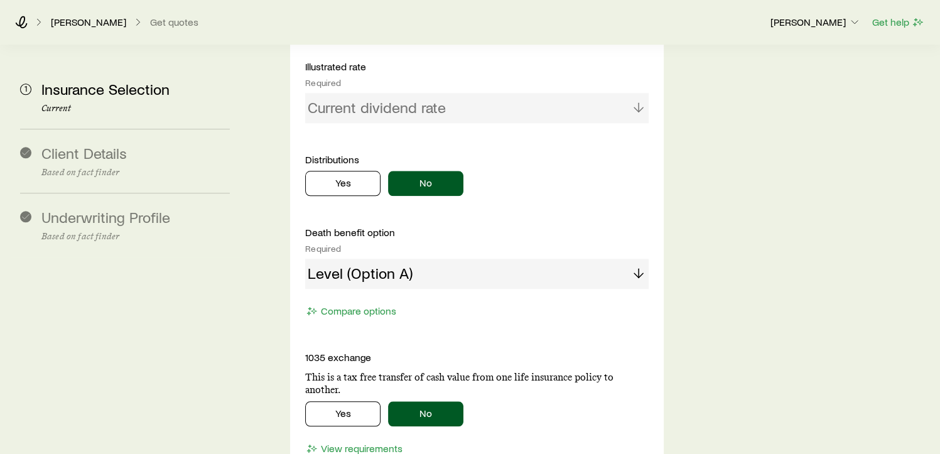
scroll to position [1311, 0]
click at [397, 259] on div "Level (Option A)" at bounding box center [477, 274] width 344 height 30
click at [612, 259] on div "Level (Option A)" at bounding box center [477, 274] width 344 height 30
click at [636, 259] on div "Level (Option A)" at bounding box center [477, 274] width 344 height 30
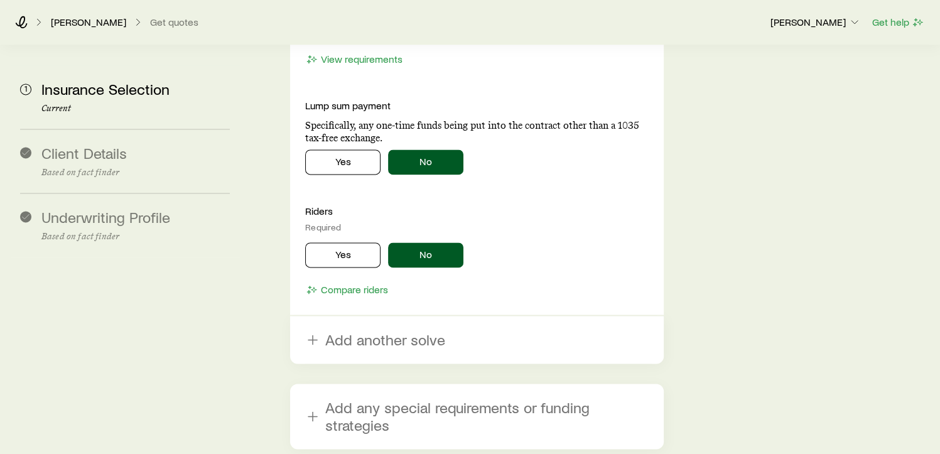
scroll to position [1813, 0]
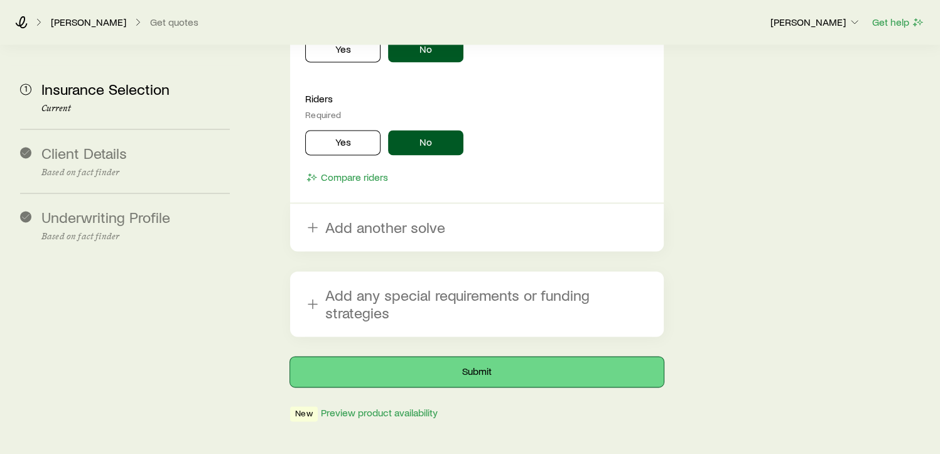
click at [437, 357] on button "Submit" at bounding box center [477, 372] width 374 height 30
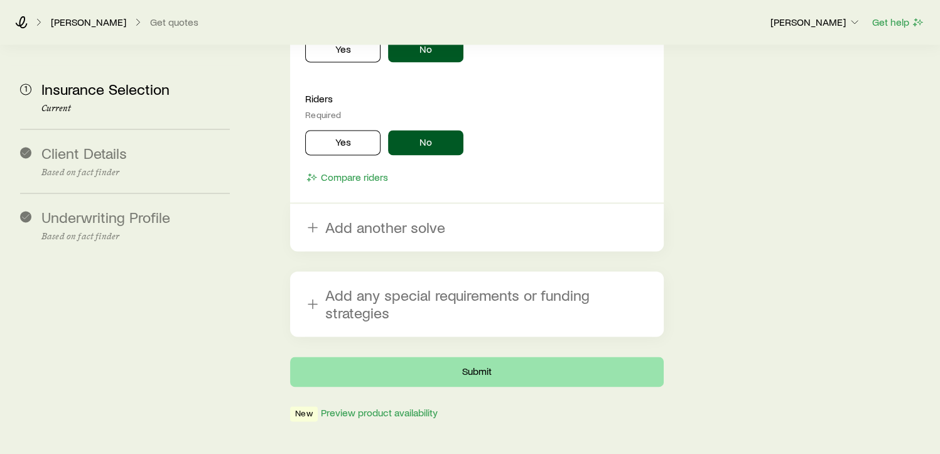
scroll to position [0, 0]
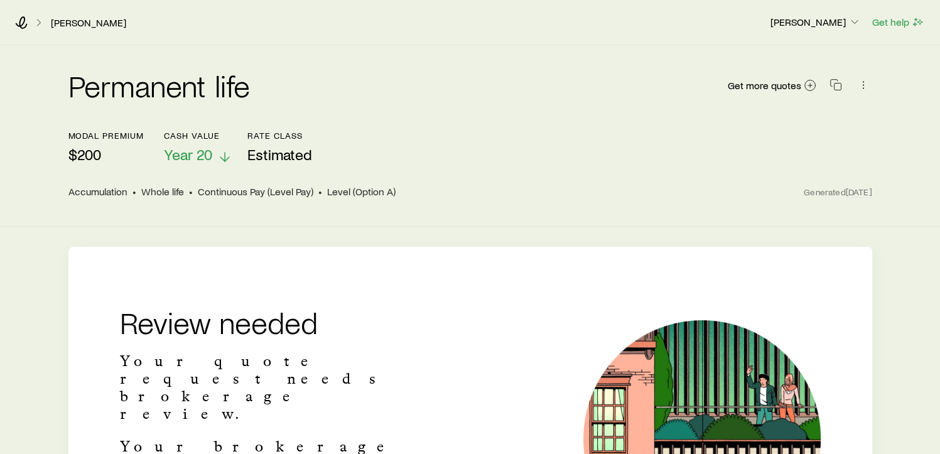
click at [214, 155] on p "Year 20" at bounding box center [198, 155] width 68 height 18
click at [505, 62] on div "Permanent life Get more quotes" at bounding box center [470, 92] width 804 height 75
